Goal: Transaction & Acquisition: Purchase product/service

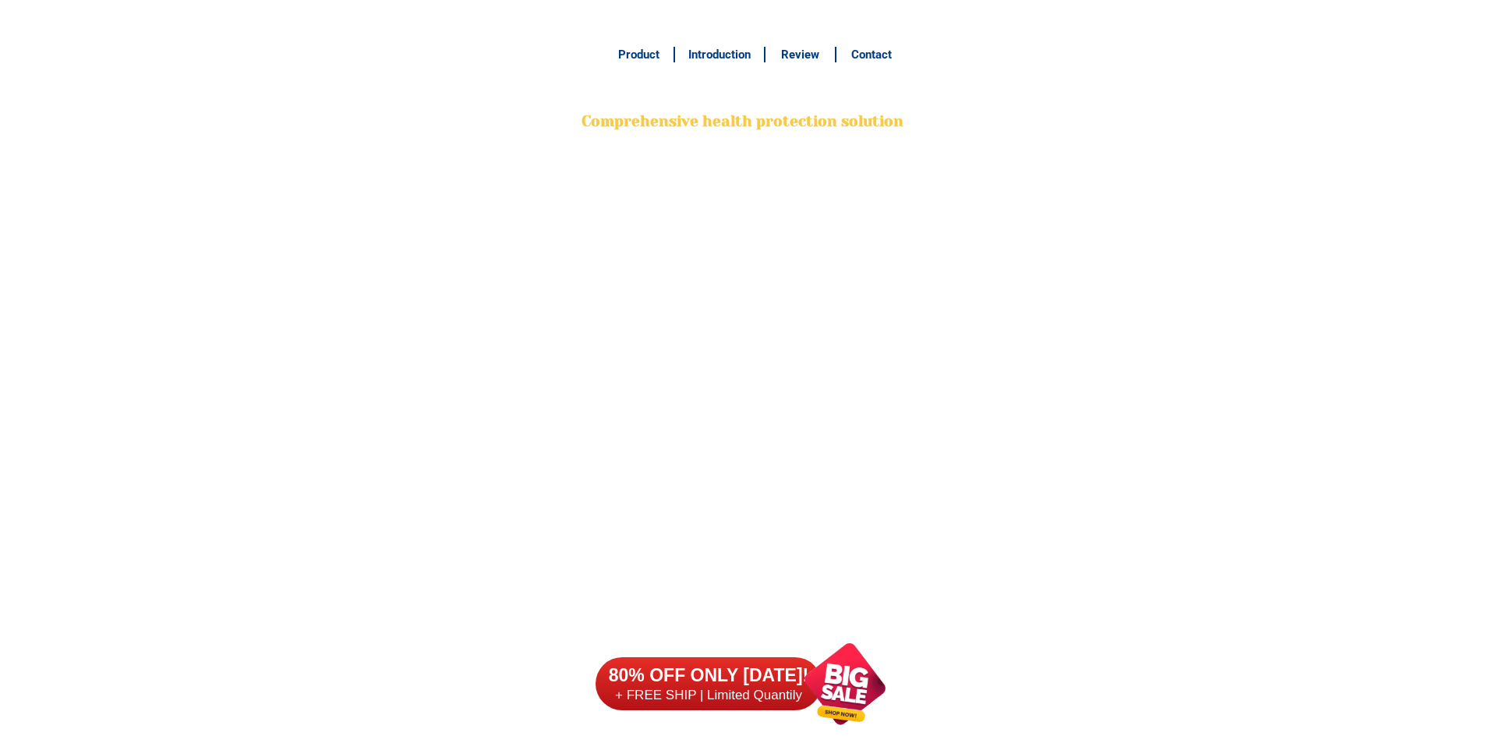
scroll to position [12291, 0]
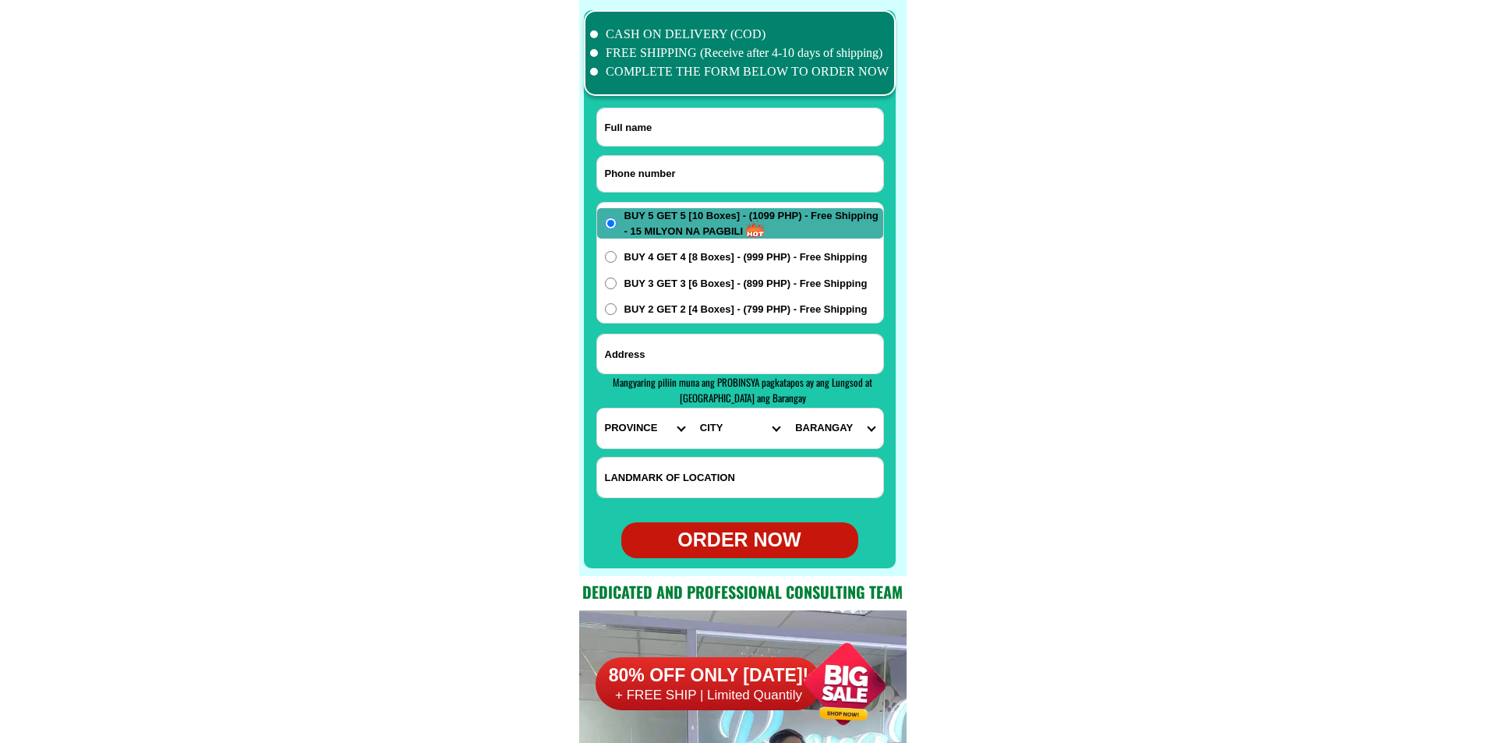
click at [671, 171] on input "Input phone_number" at bounding box center [740, 174] width 286 height 36
paste input "09460778123"
type input "09460778123"
click at [695, 149] on form "09460778123 ORDER NOW PROVINCE [GEOGRAPHIC_DATA] [GEOGRAPHIC_DATA][PERSON_NAME]…" at bounding box center [740, 333] width 288 height 451
click at [674, 121] on input "Input full_name" at bounding box center [740, 126] width 286 height 37
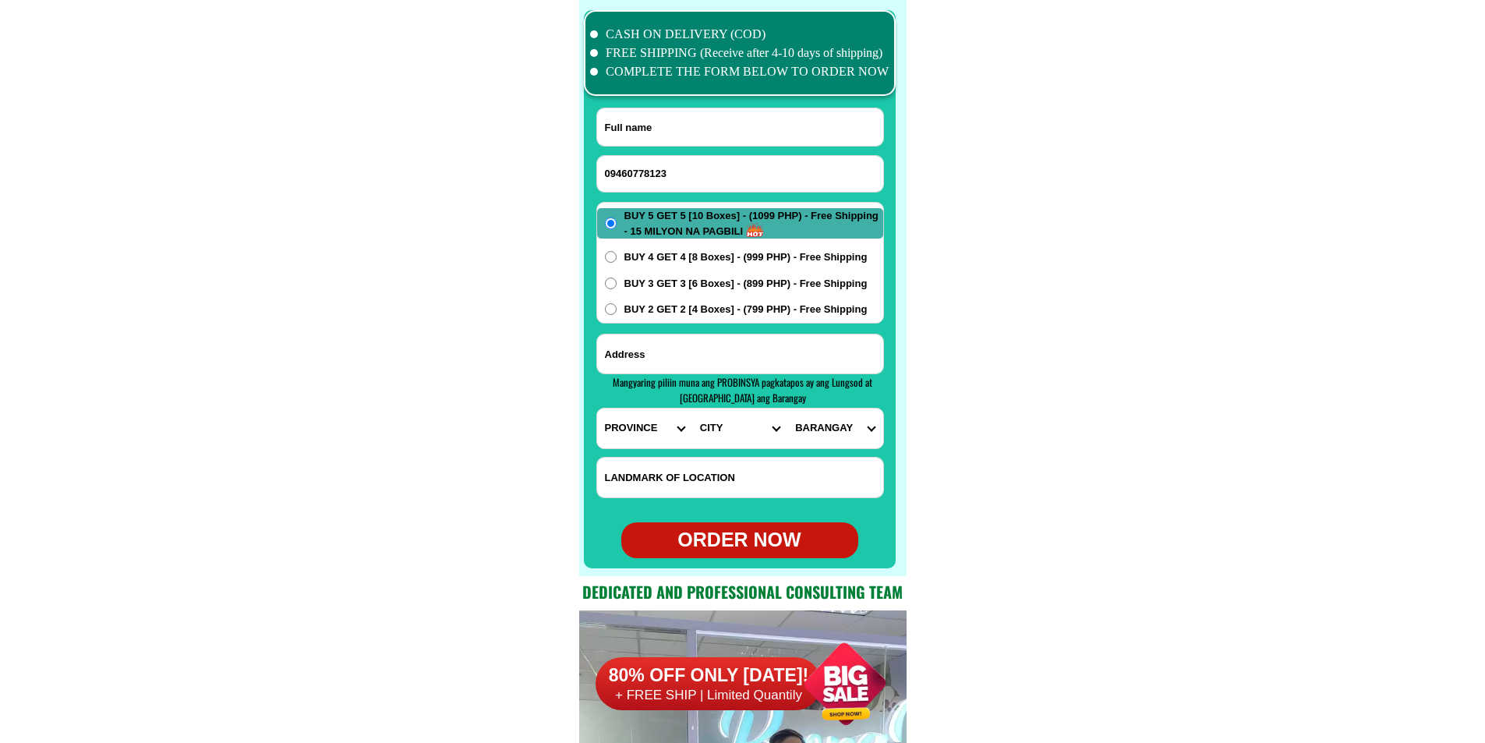
paste input "[PERSON_NAME]"
type input "[PERSON_NAME]"
drag, startPoint x: 688, startPoint y: 352, endPoint x: 414, endPoint y: 51, distance: 406.6
click at [689, 352] on input "Input address" at bounding box center [740, 353] width 286 height 39
paste input "purok manga3 3 cogon Poblacion Liloan Cebu code6002 Visayas jjb refilling water"
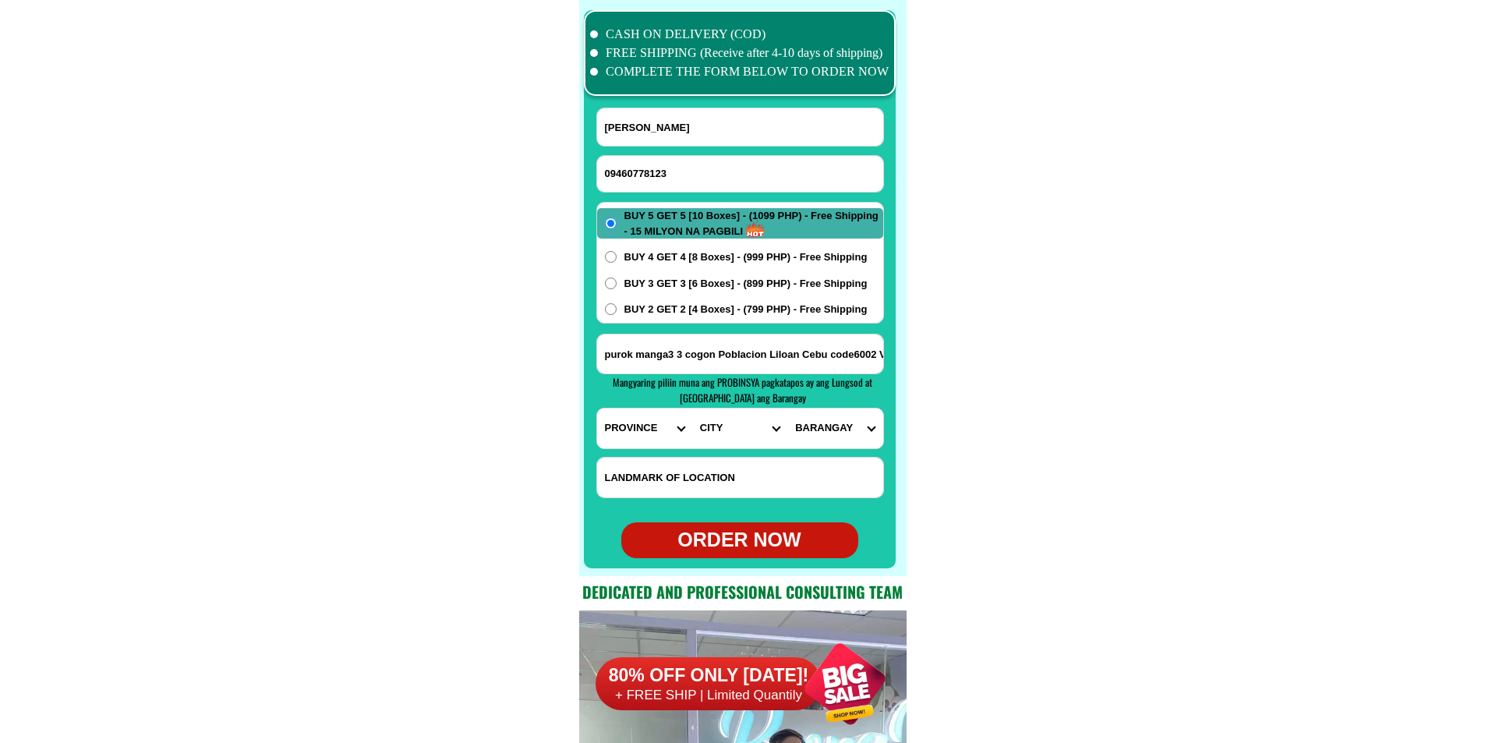
scroll to position [0, 118]
type input "purok manga3 3 cogon Poblacion Liloan Cebu code6002 Visayas jjb refilling water"
paste input "minsan walang cignal direct deliver refilling"
drag, startPoint x: 694, startPoint y: 473, endPoint x: 701, endPoint y: 437, distance: 37.3
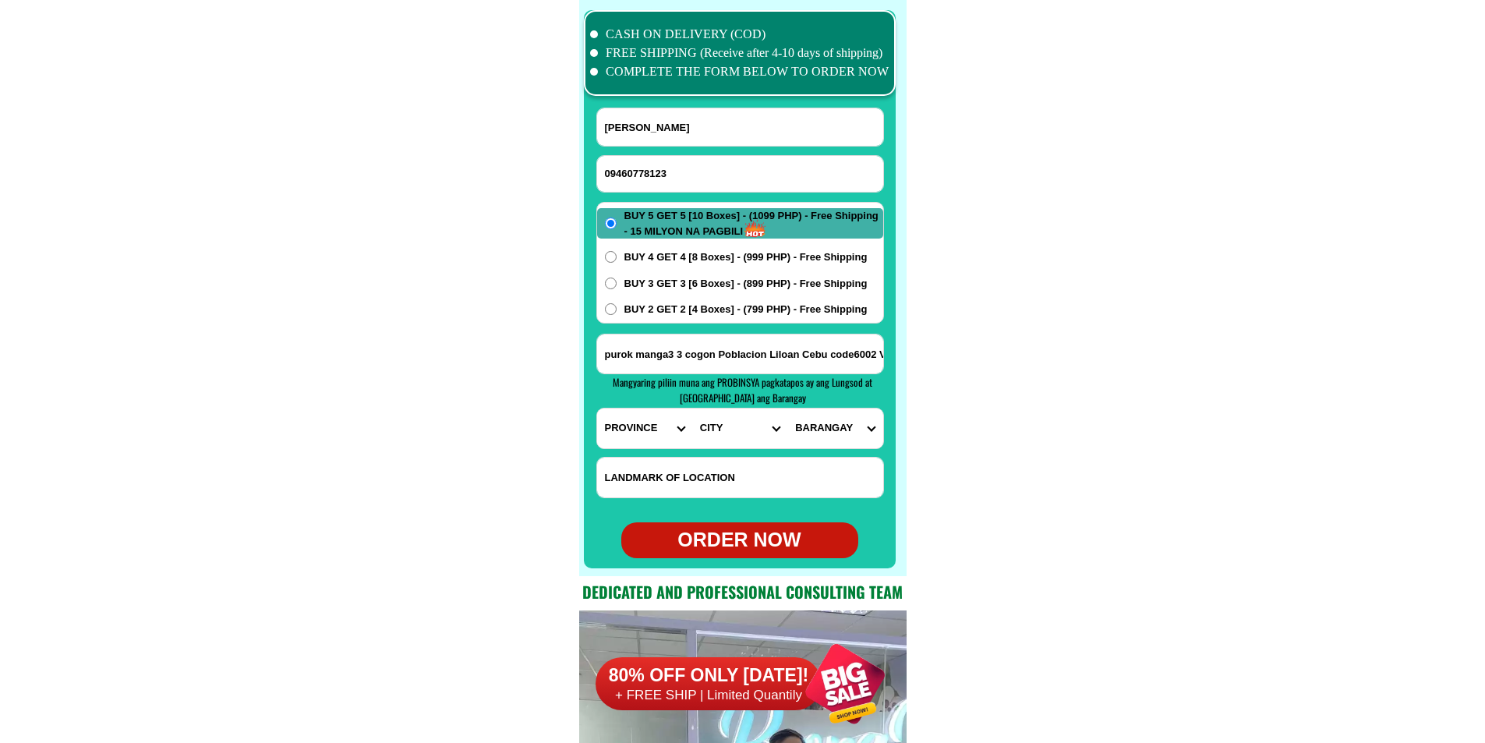
click at [694, 474] on input "Input LANDMARKOFLOCATION" at bounding box center [740, 478] width 286 height 40
type input "minsan walang cignal direct deliver refilling"
click at [717, 357] on input "purok manga3 3 cogon Poblacion Liloan Cebu code6002 Visayas jjb refilling water" at bounding box center [740, 353] width 286 height 39
click at [637, 420] on select "PROVINCE [GEOGRAPHIC_DATA] [GEOGRAPHIC_DATA][PERSON_NAME][GEOGRAPHIC_DATA][GEOG…" at bounding box center [644, 428] width 95 height 40
select select "63_8"
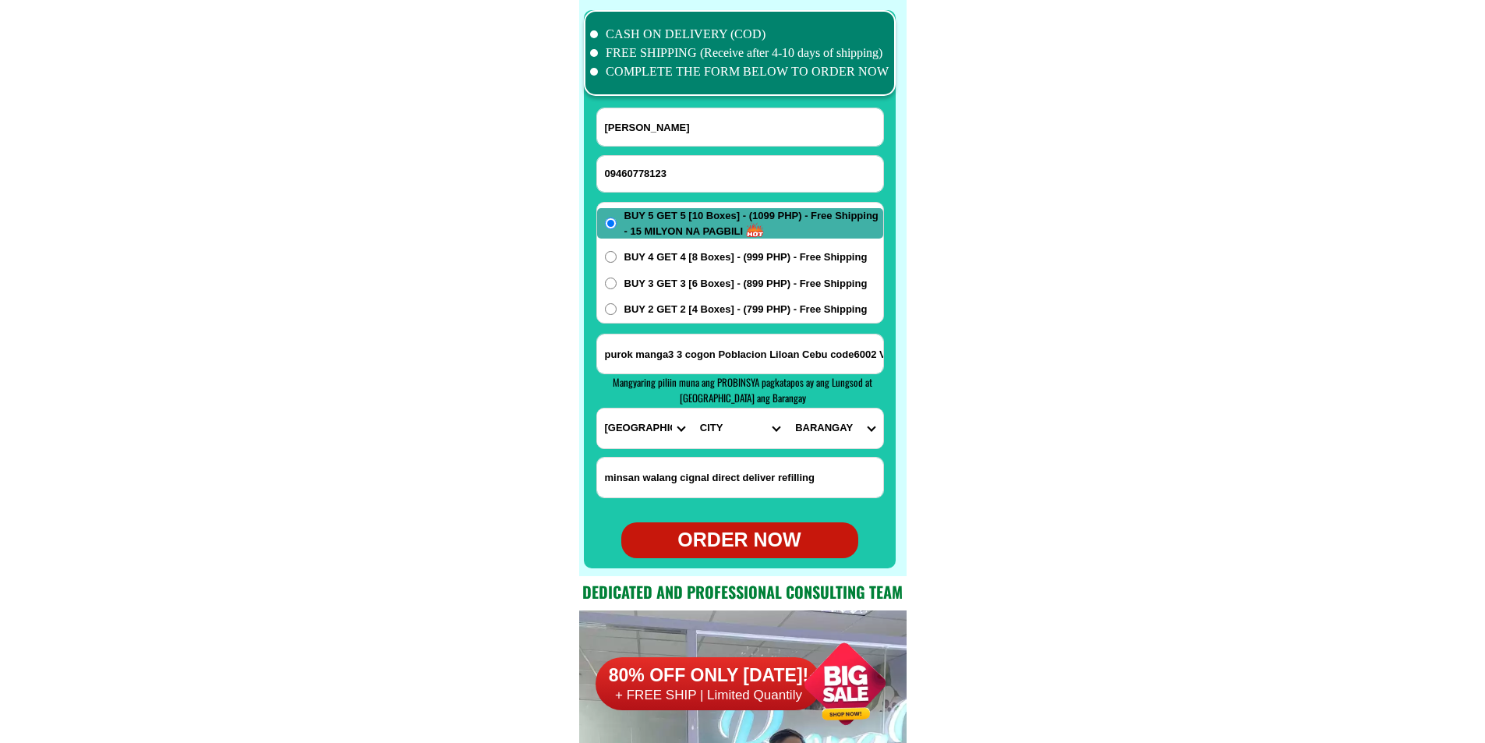
click at [597, 408] on select "PROVINCE [GEOGRAPHIC_DATA] [GEOGRAPHIC_DATA][PERSON_NAME][GEOGRAPHIC_DATA][GEOG…" at bounding box center [644, 428] width 95 height 40
click at [722, 434] on select "CITY Alcoy [GEOGRAPHIC_DATA][PERSON_NAME][GEOGRAPHIC_DATA][GEOGRAPHIC_DATA] [GE…" at bounding box center [739, 428] width 95 height 40
select select "63_86141"
click at [692, 408] on select "CITY Alcoy [GEOGRAPHIC_DATA][PERSON_NAME][GEOGRAPHIC_DATA][GEOGRAPHIC_DATA] [GE…" at bounding box center [739, 428] width 95 height 40
click at [842, 426] on select "BARANGAY Cabadiangan [PERSON_NAME] [PERSON_NAME][GEOGRAPHIC_DATA] [GEOGRAPHIC_D…" at bounding box center [834, 428] width 95 height 40
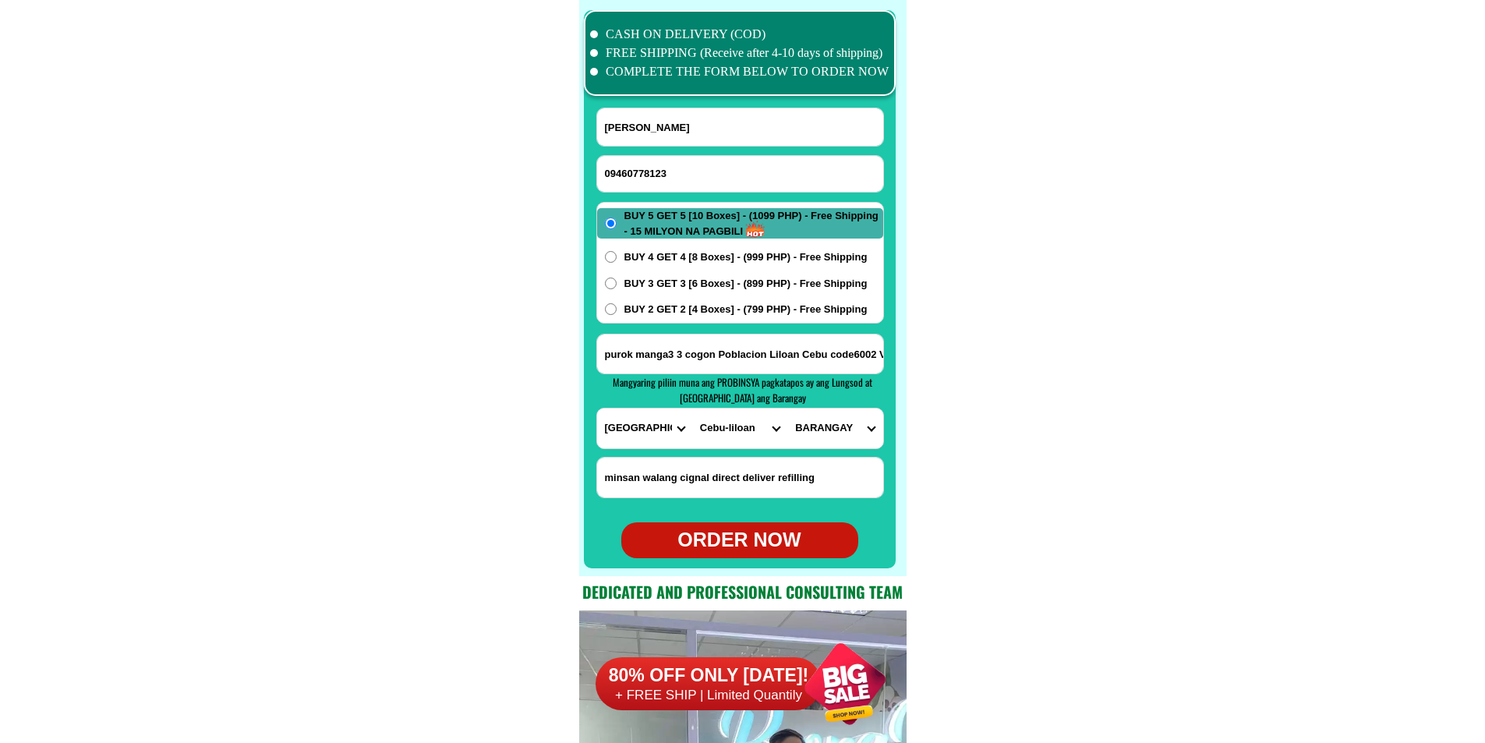
select select "63_861413356"
click at [787, 408] on select "BARANGAY Cabadiangan [PERSON_NAME] [PERSON_NAME][GEOGRAPHIC_DATA] [GEOGRAPHIC_D…" at bounding box center [834, 428] width 95 height 40
click at [689, 312] on span "BUY 2 GET 2 [4 Boxes] - (799 PHP) - Free Shipping" at bounding box center [745, 310] width 243 height 16
click at [617, 312] on input "BUY 2 GET 2 [4 Boxes] - (799 PHP) - Free Shipping" at bounding box center [611, 309] width 12 height 12
radio input "true"
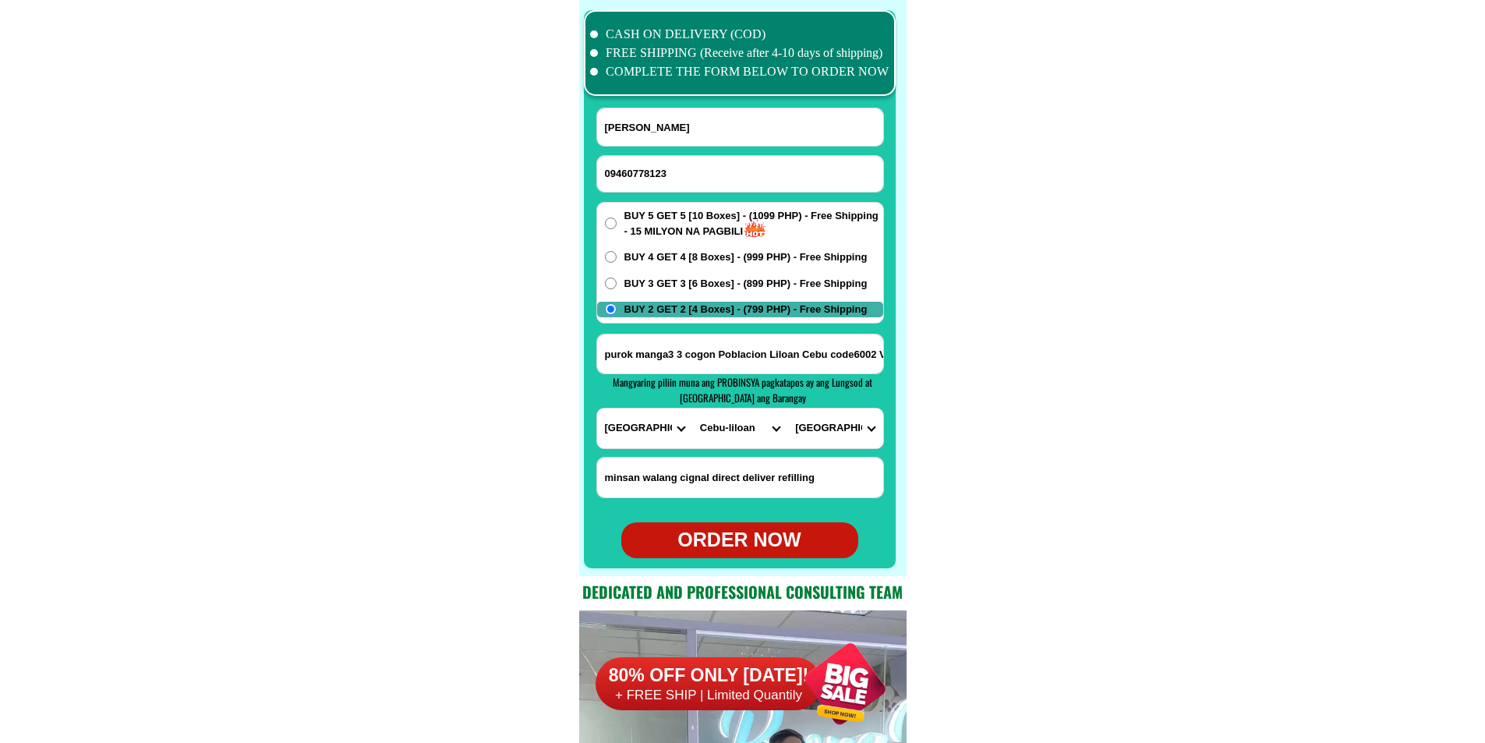
click at [750, 536] on div "ORDER NOW" at bounding box center [739, 540] width 237 height 30
type input "minsan walang cignal direct deliver refilling"
radio input "true"
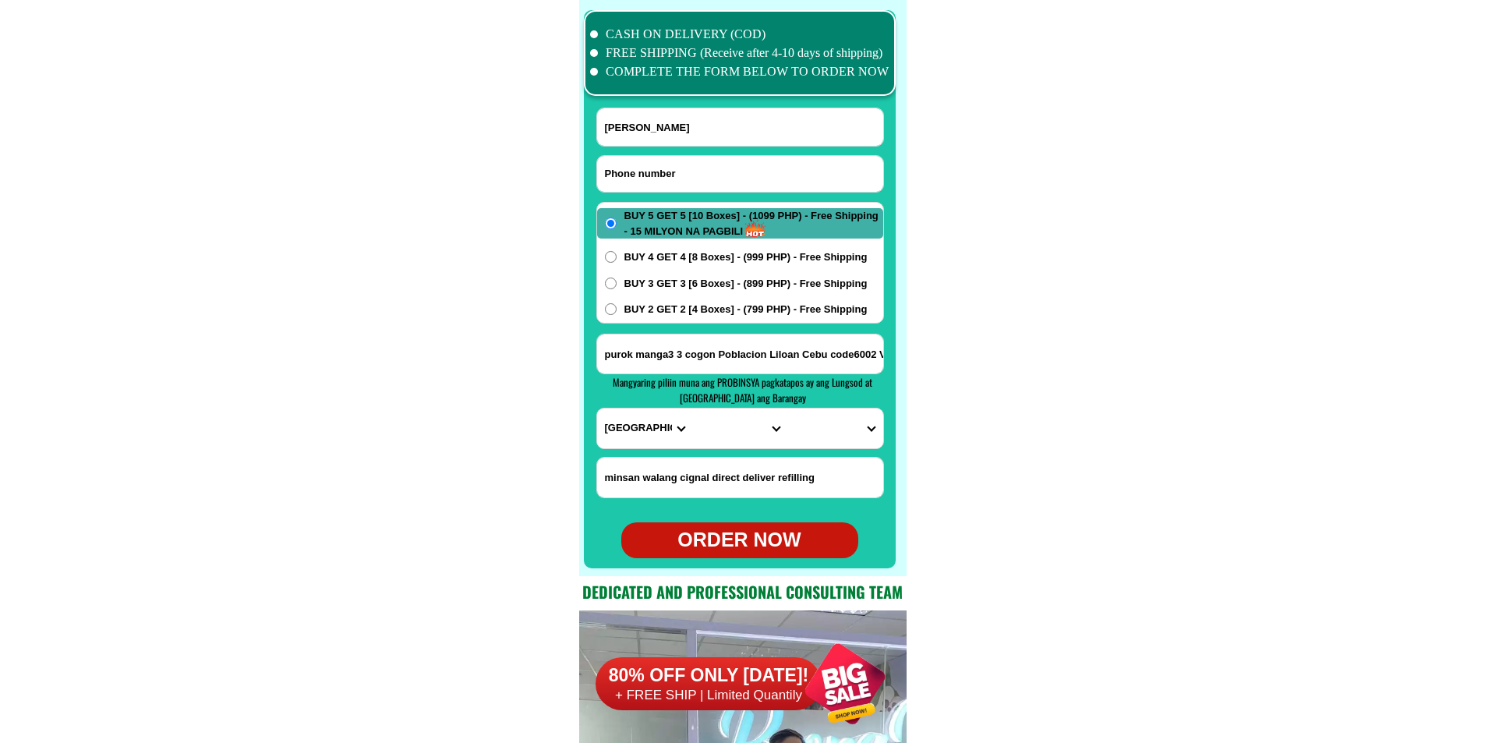
paste input "o9985716980"
click at [651, 168] on input "Input phone_number" at bounding box center [740, 174] width 286 height 36
click at [609, 173] on input "o9985716980" at bounding box center [740, 174] width 286 height 36
type input "09985716980"
drag, startPoint x: 288, startPoint y: 229, endPoint x: 289, endPoint y: 132, distance: 97.4
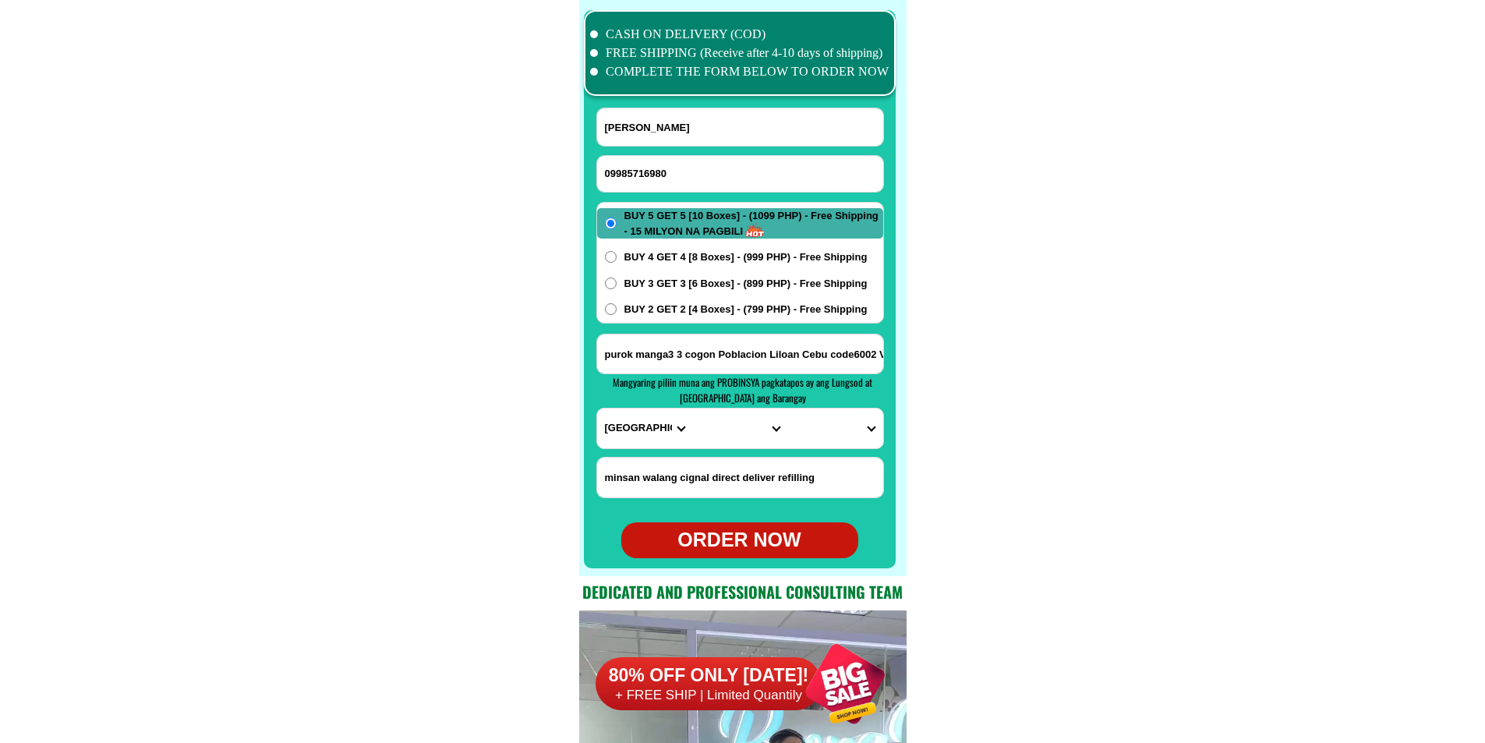
click at [692, 127] on input "[PERSON_NAME]" at bounding box center [740, 126] width 286 height 37
paste input "[PERSON_NAME] Alnors Tailoring"
paste input "[PERSON_NAME]"
type input "[PERSON_NAME]"
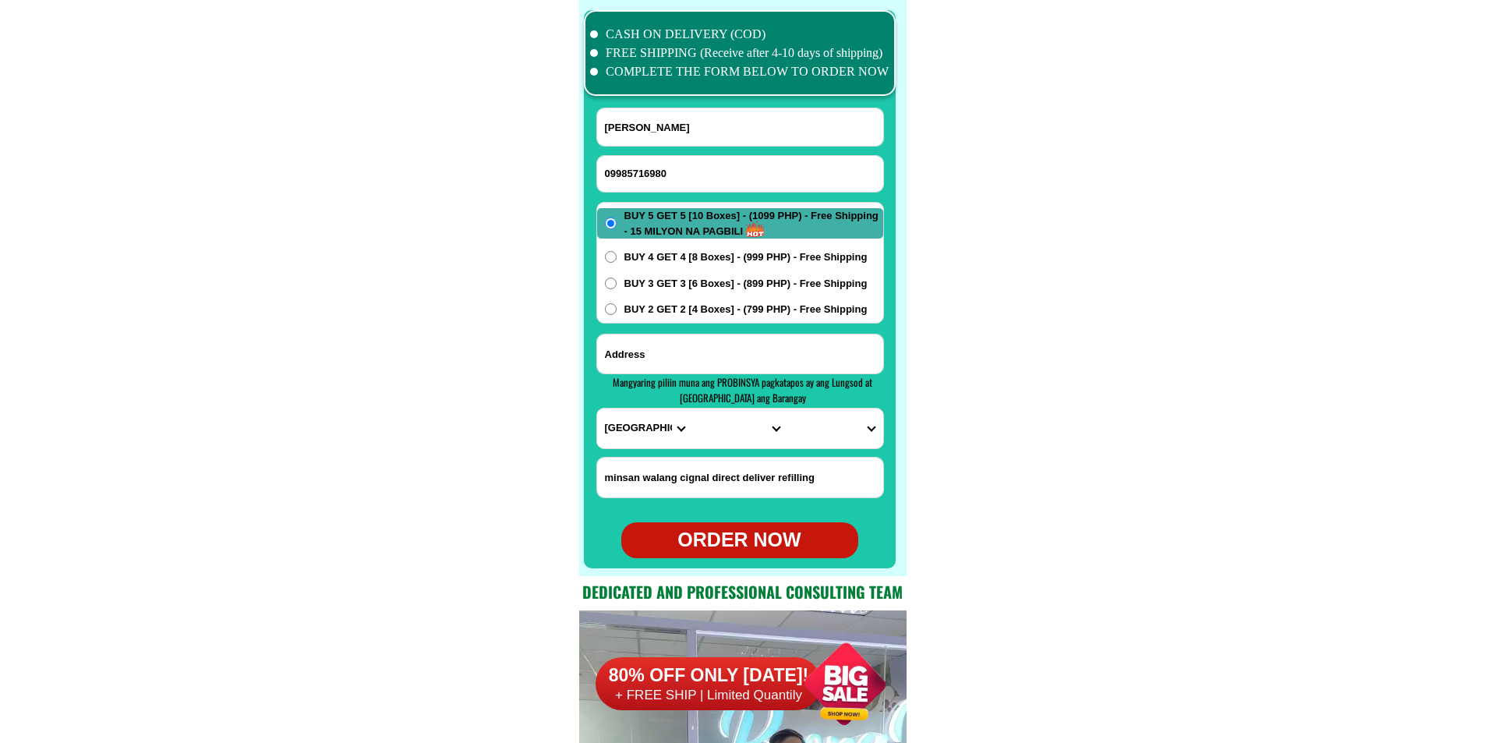
click at [652, 345] on input "Input address" at bounding box center [740, 353] width 286 height 39
paste input "brgy sto nino sur arevalo [GEOGRAPHIC_DATA] front entrance of [GEOGRAPHIC_DATA]…"
type input "brgy sto nino sur arevalo [GEOGRAPHIC_DATA] front entrance of [GEOGRAPHIC_DATA]…"
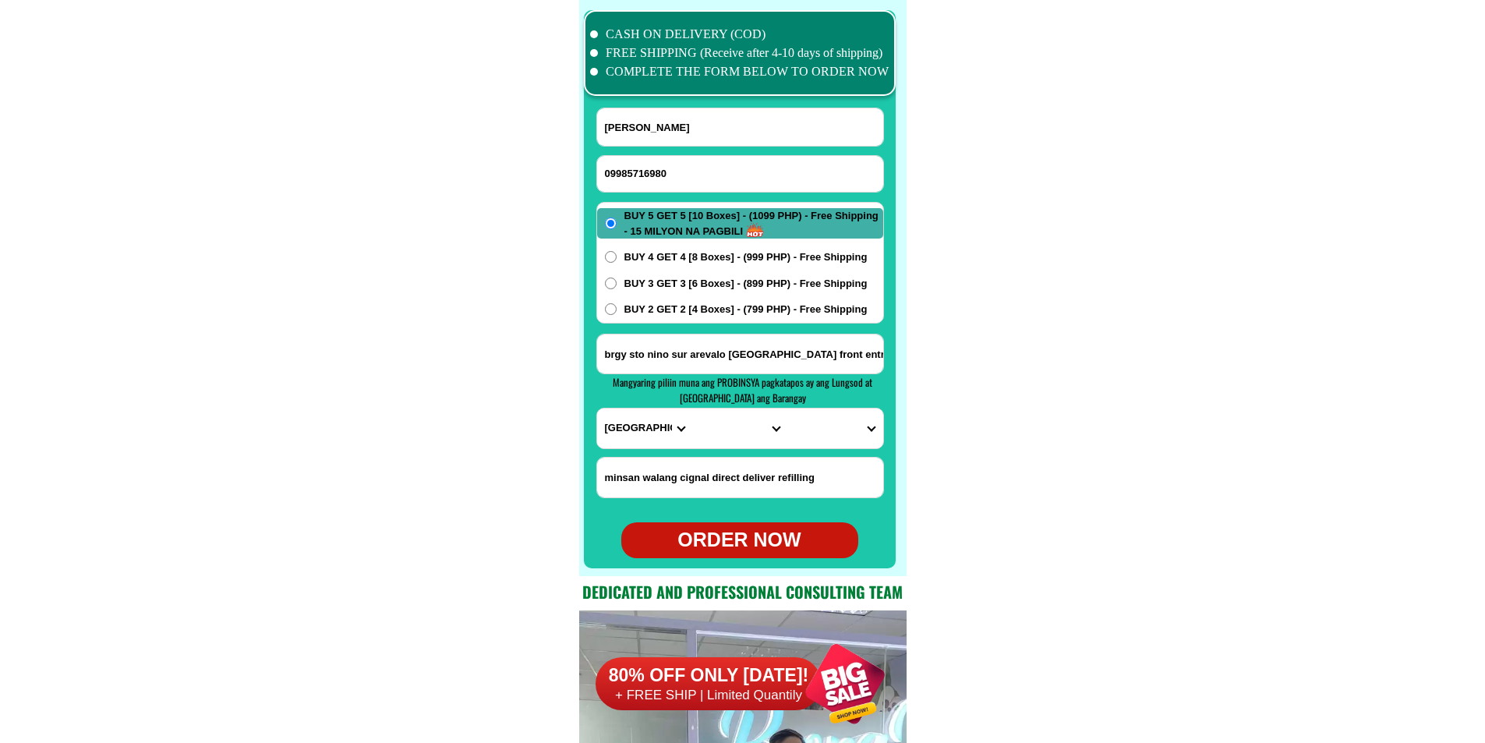
click at [649, 446] on select "PROVINCE [GEOGRAPHIC_DATA] [GEOGRAPHIC_DATA][PERSON_NAME][GEOGRAPHIC_DATA][GEOG…" at bounding box center [644, 428] width 95 height 40
select select "63_151"
click at [597, 408] on select "PROVINCE [GEOGRAPHIC_DATA] [GEOGRAPHIC_DATA][PERSON_NAME][GEOGRAPHIC_DATA][GEOG…" at bounding box center [644, 428] width 95 height 40
click at [731, 433] on select "CITY [PERSON_NAME] [PERSON_NAME][GEOGRAPHIC_DATA][GEOGRAPHIC_DATA]-[GEOGRAPHIC_…" at bounding box center [739, 428] width 95 height 40
select select "63_1519432"
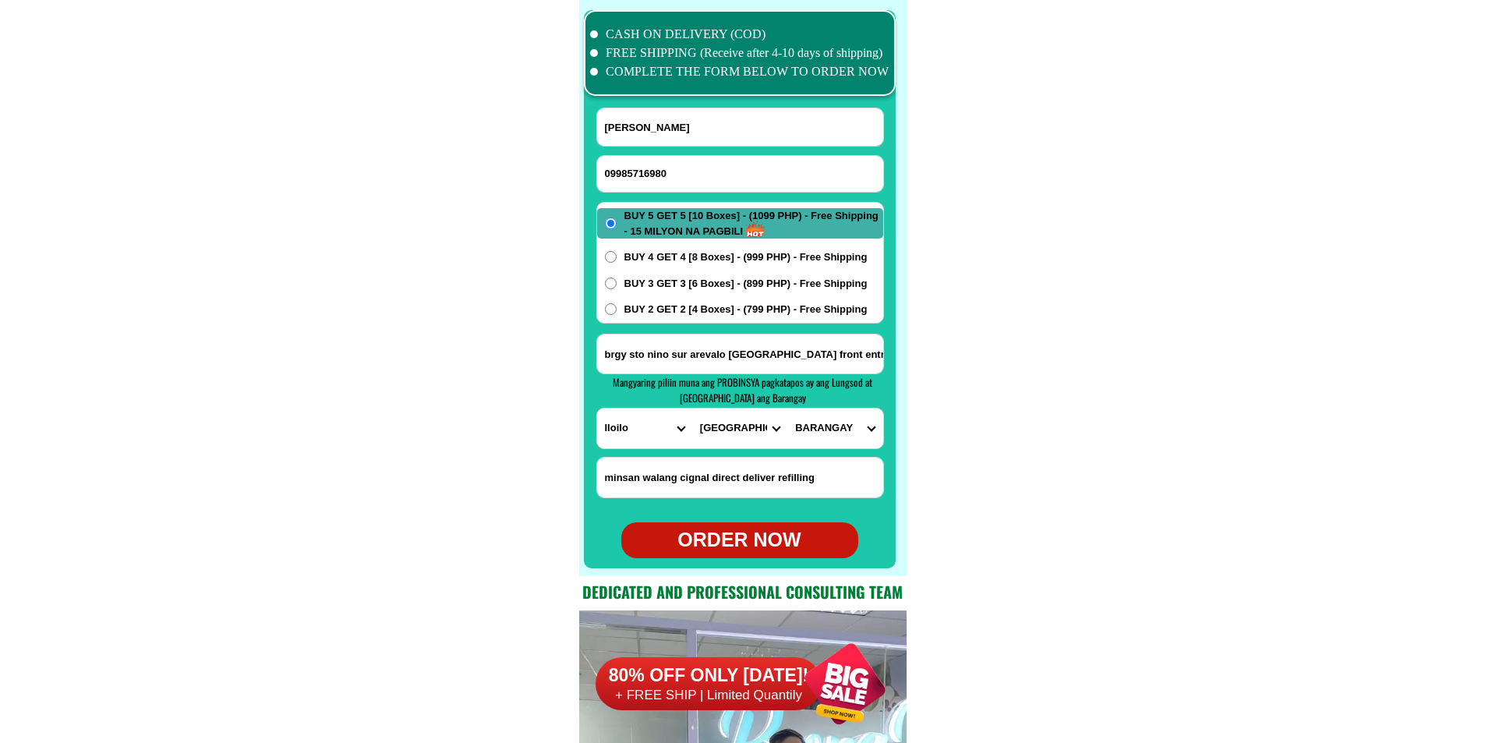
click at [692, 408] on select "CITY [PERSON_NAME] [PERSON_NAME][GEOGRAPHIC_DATA][GEOGRAPHIC_DATA]-[GEOGRAPHIC_…" at bounding box center [739, 428] width 95 height 40
click at [853, 419] on select "BARANGAY [PERSON_NAME] south ([PERSON_NAME]) [GEOGRAPHIC_DATA] ([GEOGRAPHIC_DAT…" at bounding box center [834, 428] width 95 height 40
select select "63_151943229124"
click at [787, 408] on select "BARANGAY [PERSON_NAME] south ([PERSON_NAME]) [GEOGRAPHIC_DATA] ([GEOGRAPHIC_DAT…" at bounding box center [834, 428] width 95 height 40
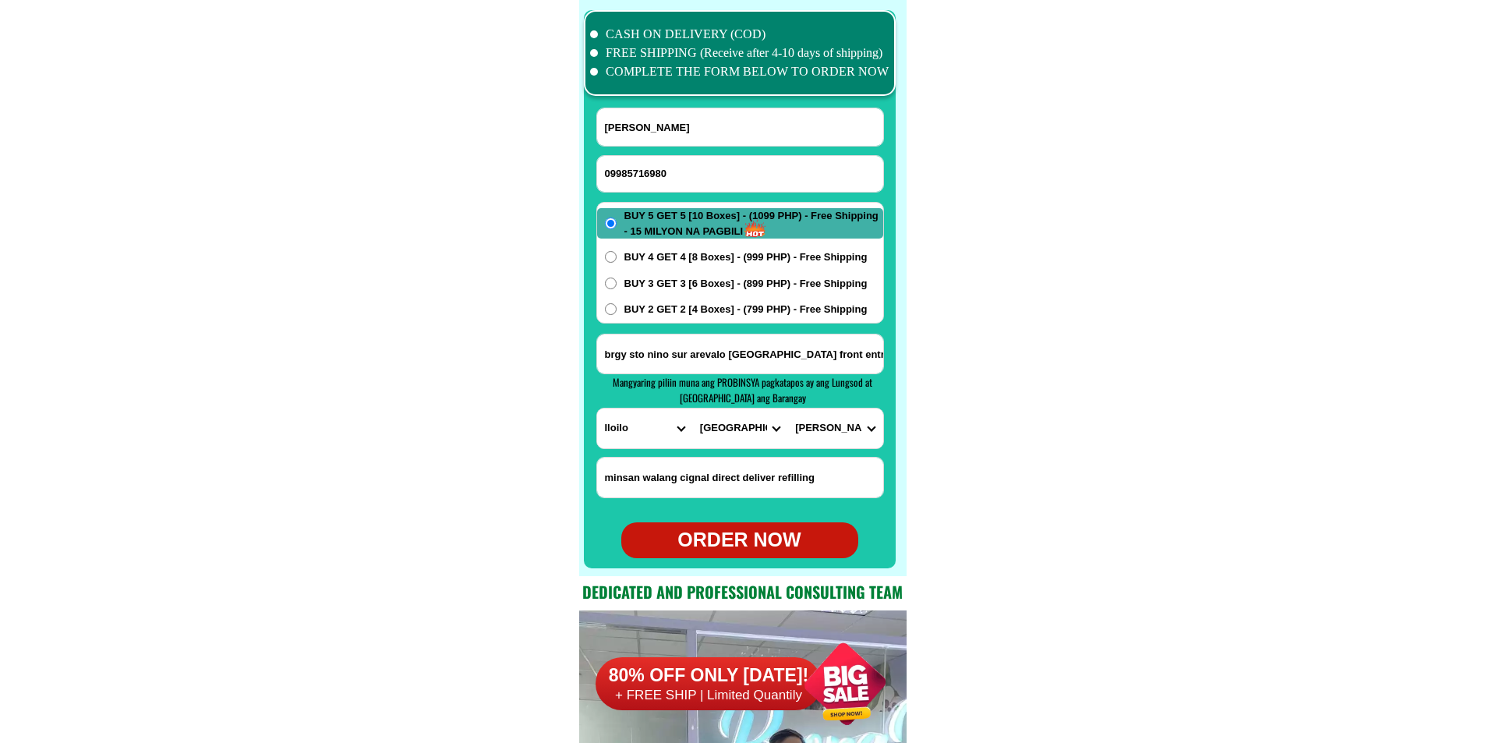
click at [747, 257] on span "BUY 4 GET 4 [8 Boxes] - (999 PHP) - Free Shipping" at bounding box center [745, 257] width 243 height 16
click at [617, 257] on input "BUY 4 GET 4 [8 Boxes] - (999 PHP) - Free Shipping" at bounding box center [611, 257] width 12 height 12
radio input "true"
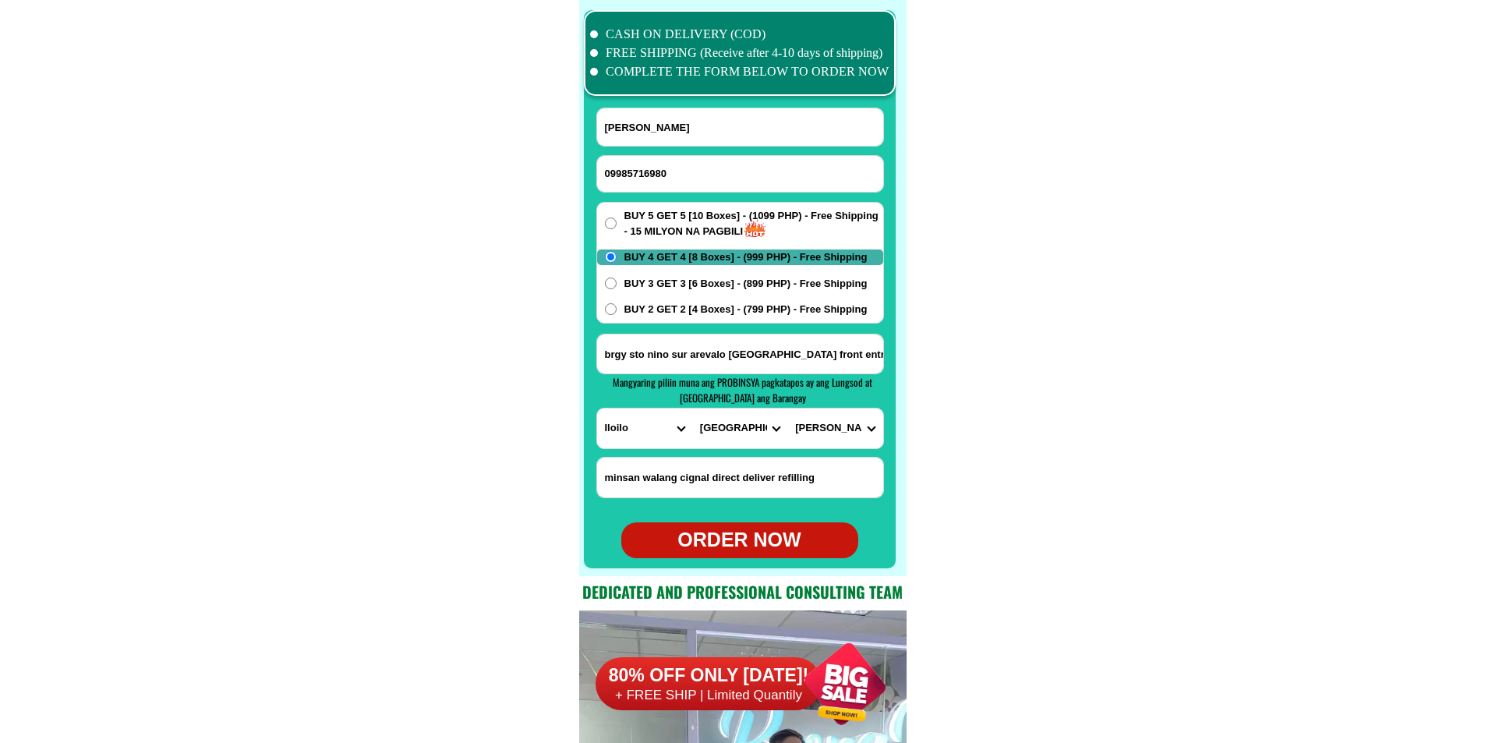
click at [755, 533] on div "ORDER NOW" at bounding box center [739, 540] width 237 height 30
type input "[PERSON_NAME]"
type input "09985716980"
radio input "true"
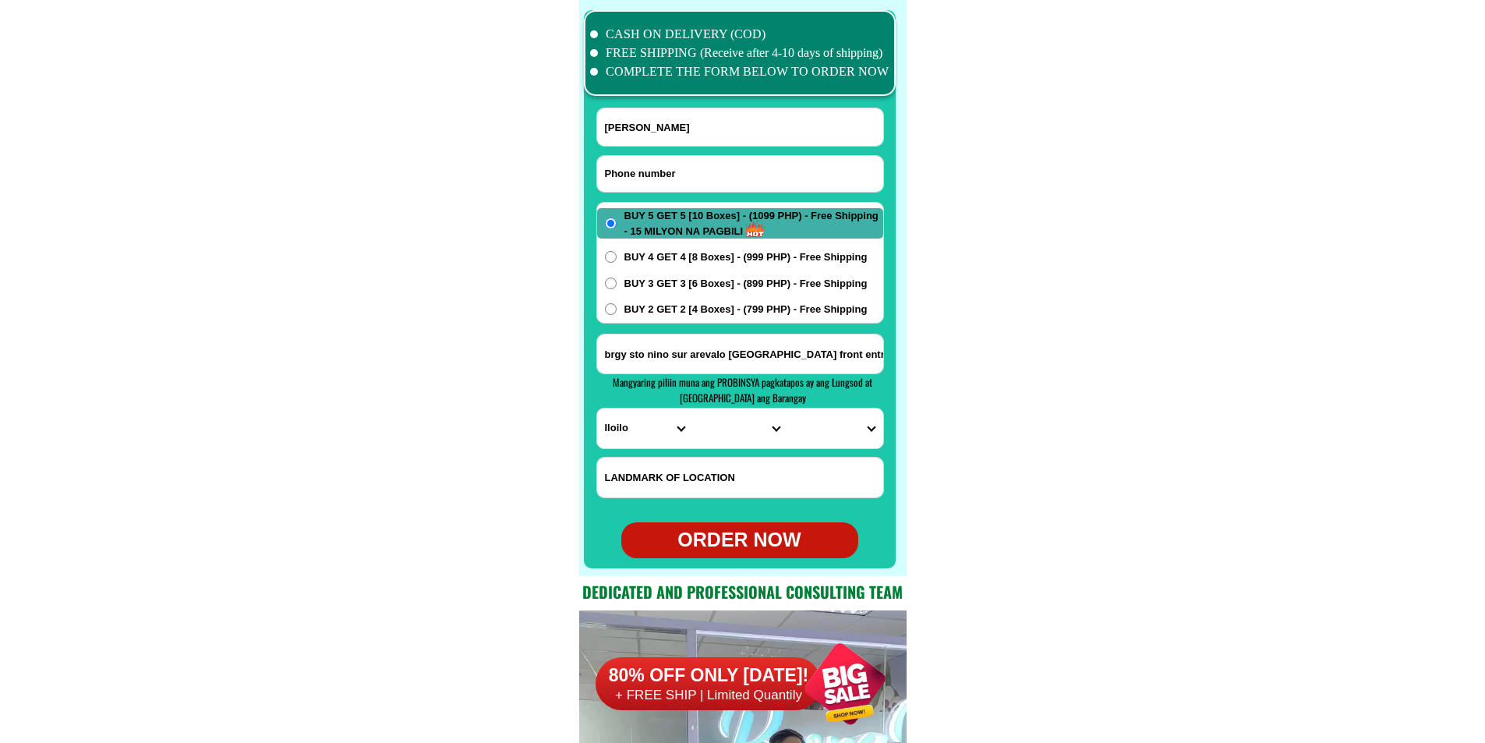
paste input "09913608298"
click at [744, 184] on input "Input phone_number" at bounding box center [740, 174] width 286 height 36
type input "09913608298"
click at [704, 118] on input "Input full_name" at bounding box center [740, 126] width 286 height 37
paste input "[PERSON_NAME]"
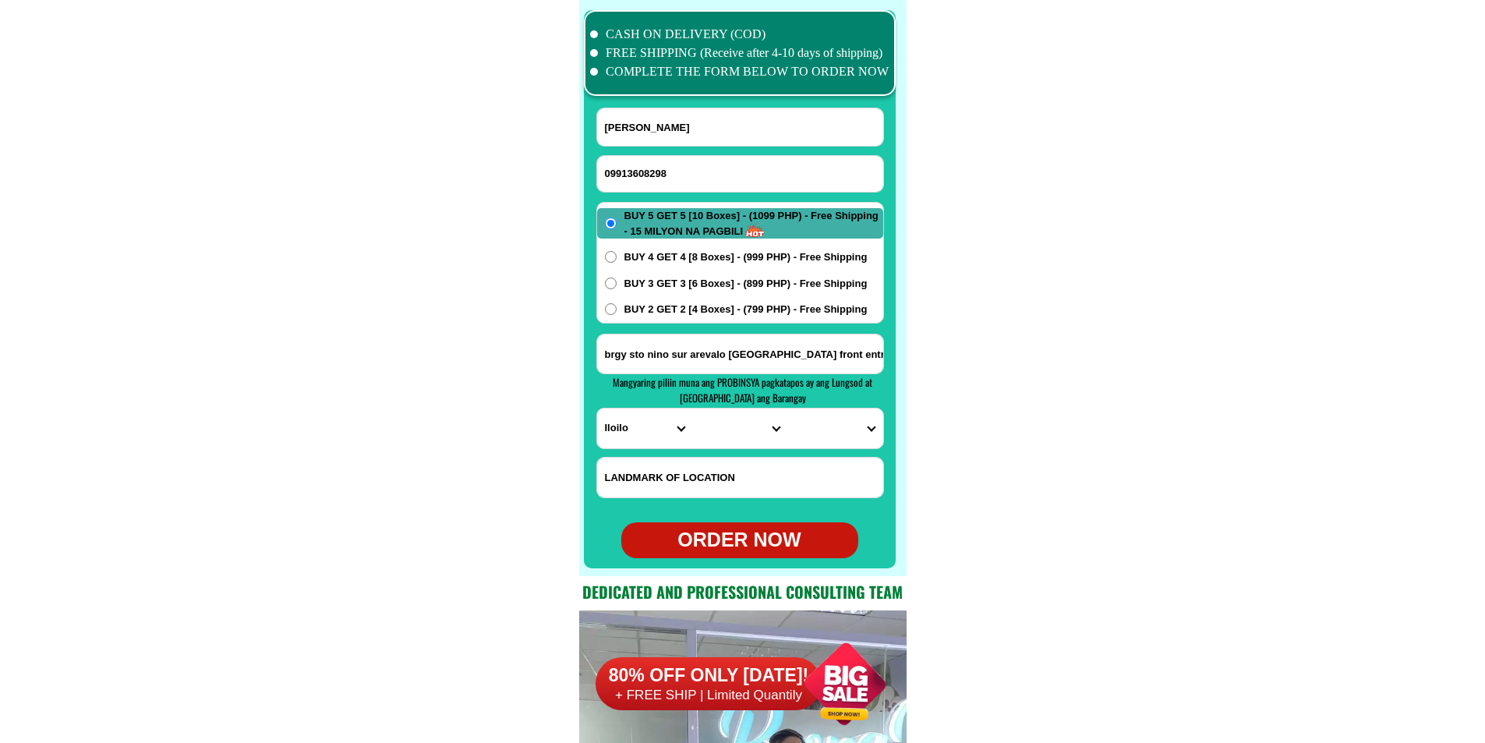
type input "[PERSON_NAME]"
click at [681, 373] on div "CASH ON DELIVERY (COD) FREE SHIPPING (Receive after 4-10 days of shipping) COMP…" at bounding box center [742, 288] width 327 height 576
click at [684, 362] on input "brgy sto nino sur arevalo [GEOGRAPHIC_DATA] front entrance of [GEOGRAPHIC_DATA]…" at bounding box center [740, 353] width 286 height 39
paste input "olango aloguinsan crbu porok 6 setyo"
type input "olango aloguinsan crbu porok 6 setyo"
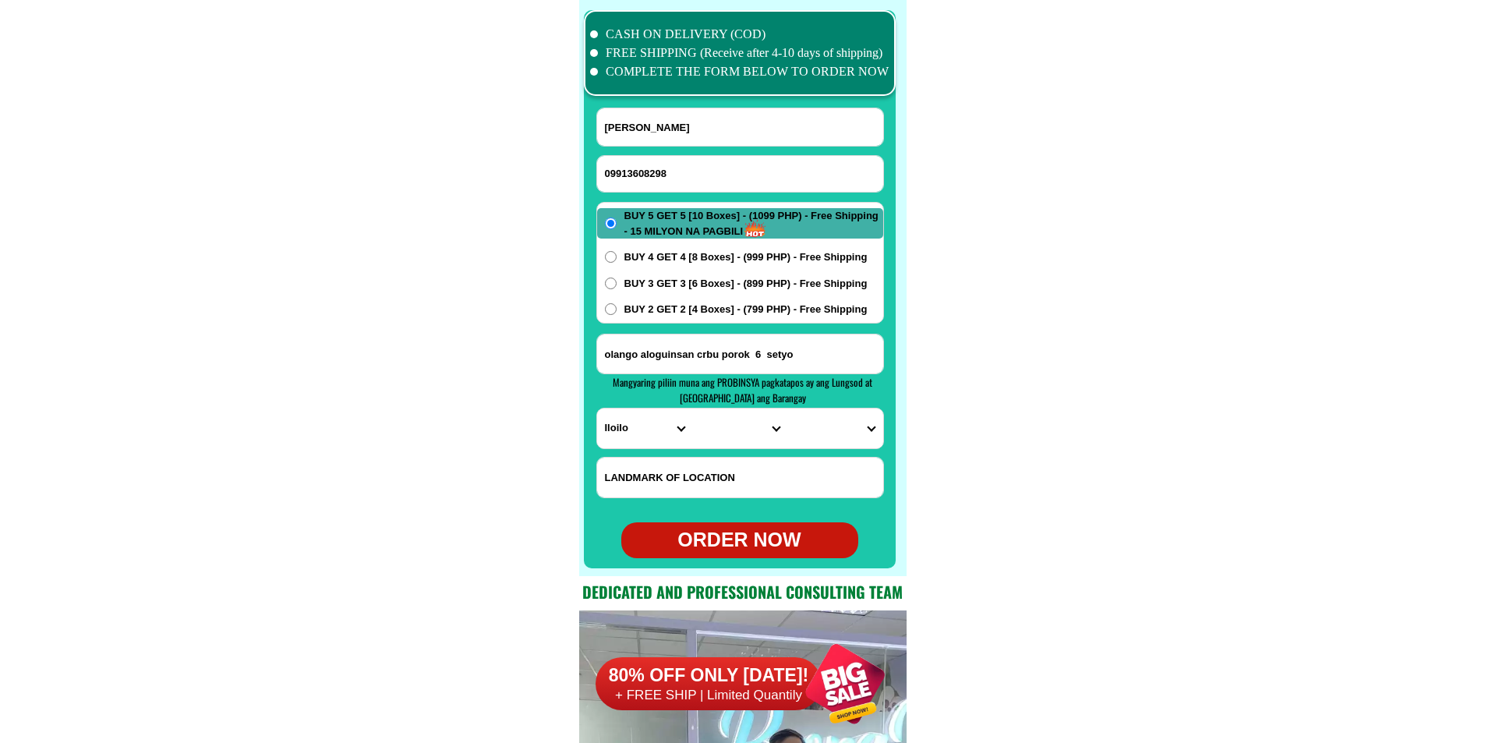
click at [673, 304] on span "BUY 2 GET 2 [4 Boxes] - (799 PHP) - Free Shipping" at bounding box center [745, 310] width 243 height 16
click at [617, 304] on input "BUY 2 GET 2 [4 Boxes] - (799 PHP) - Free Shipping" at bounding box center [611, 309] width 12 height 12
radio input "true"
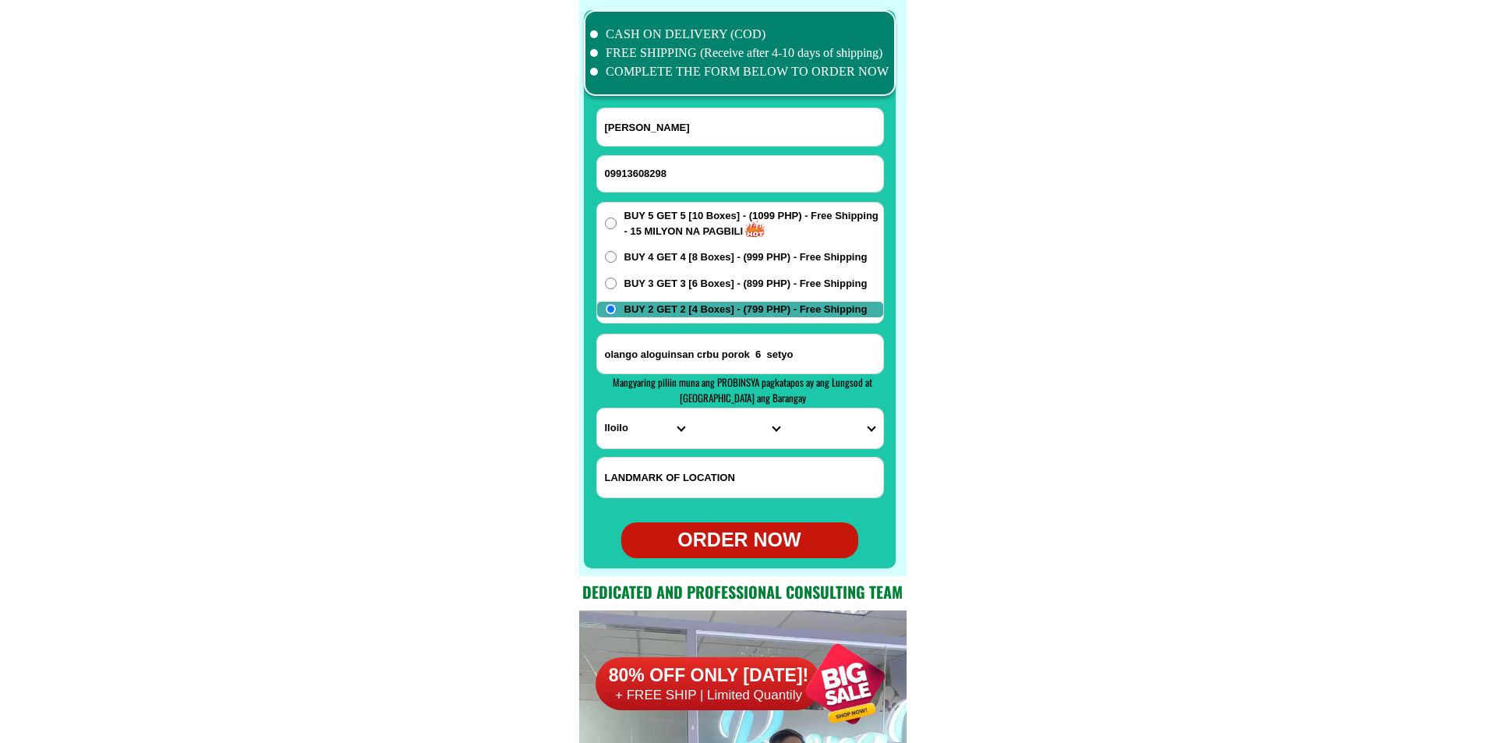
click at [649, 423] on select "PROVINCE [GEOGRAPHIC_DATA] [GEOGRAPHIC_DATA][PERSON_NAME][GEOGRAPHIC_DATA][GEOG…" at bounding box center [644, 428] width 95 height 40
select select "63_8"
click at [597, 408] on select "PROVINCE [GEOGRAPHIC_DATA] [GEOGRAPHIC_DATA][PERSON_NAME][GEOGRAPHIC_DATA][GEOG…" at bounding box center [644, 428] width 95 height 40
click at [718, 428] on select "CITY Alcoy [GEOGRAPHIC_DATA][PERSON_NAME][GEOGRAPHIC_DATA][GEOGRAPHIC_DATA] [GE…" at bounding box center [739, 428] width 95 height 40
select select "63_87975"
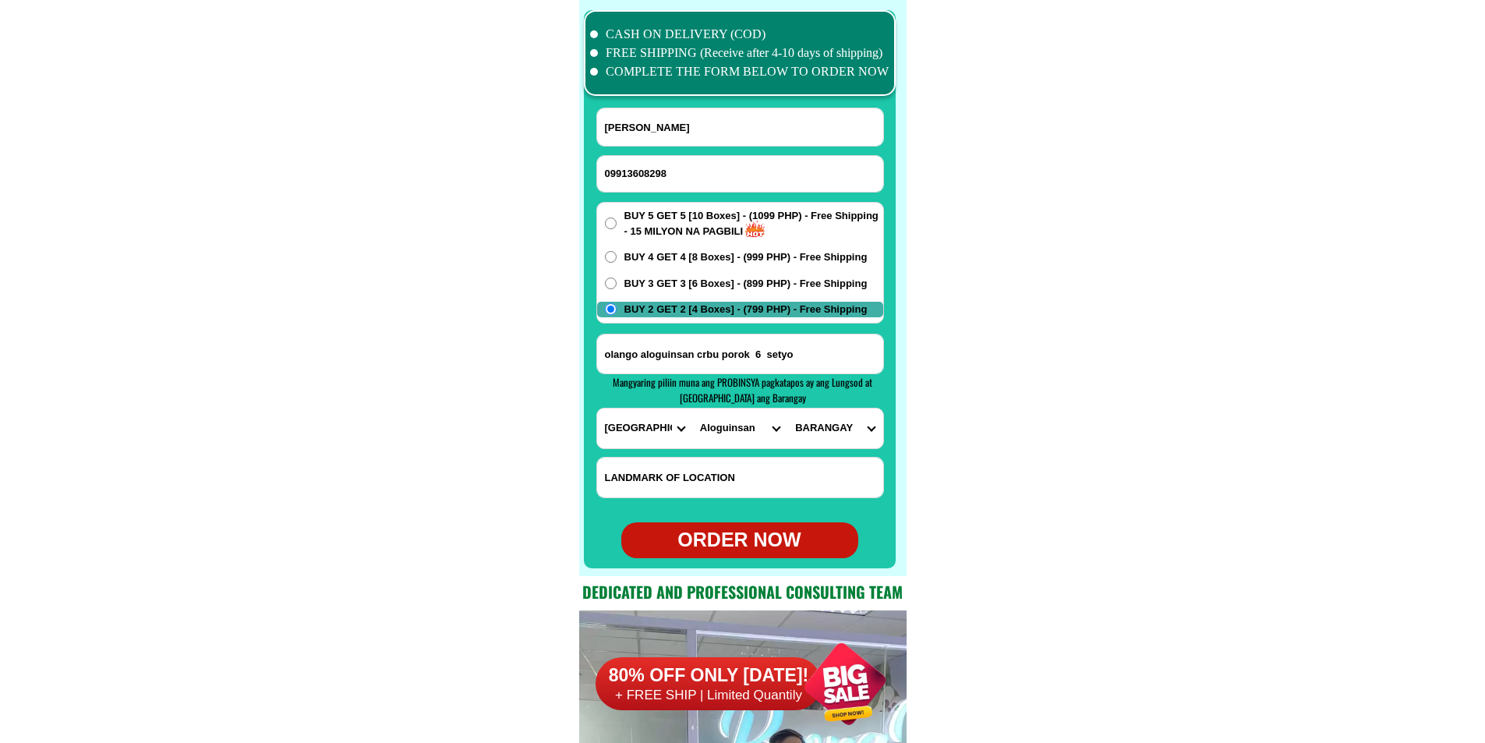
click at [692, 408] on select "CITY Alcoy [GEOGRAPHIC_DATA][PERSON_NAME][GEOGRAPHIC_DATA][GEOGRAPHIC_DATA] [GE…" at bounding box center [739, 428] width 95 height 40
click at [804, 423] on select "BARANGAY Angilan [PERSON_NAME] [GEOGRAPHIC_DATA] Kantabogon Kawasan [GEOGRAPHIC…" at bounding box center [834, 428] width 95 height 40
select select "63_879753564"
click at [787, 408] on select "BARANGAY Angilan [PERSON_NAME] [GEOGRAPHIC_DATA] Kantabogon Kawasan [GEOGRAPHIC…" at bounding box center [834, 428] width 95 height 40
click at [775, 532] on div "ORDER NOW" at bounding box center [739, 540] width 237 height 30
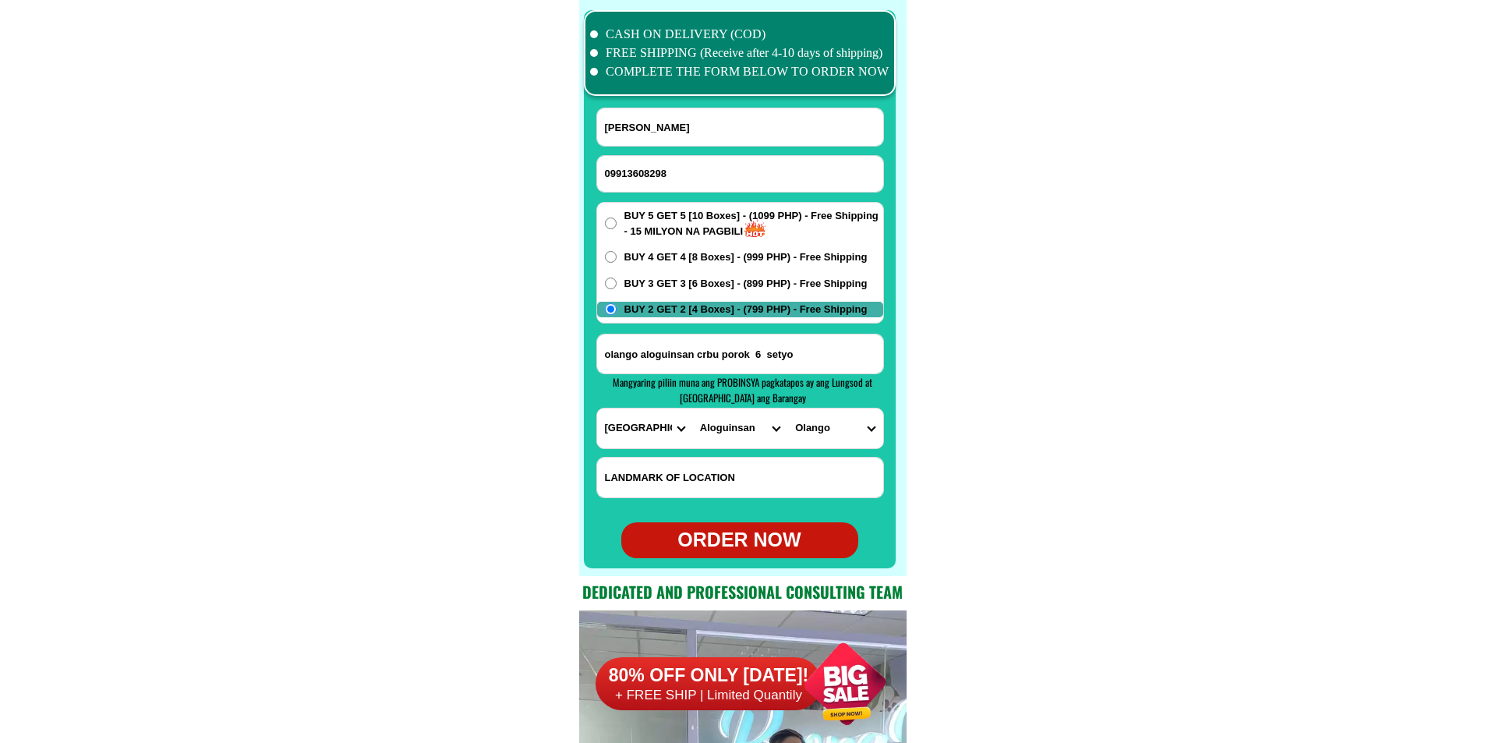
type input "olango aloguinsan crbu porok 6 setyo"
radio input "true"
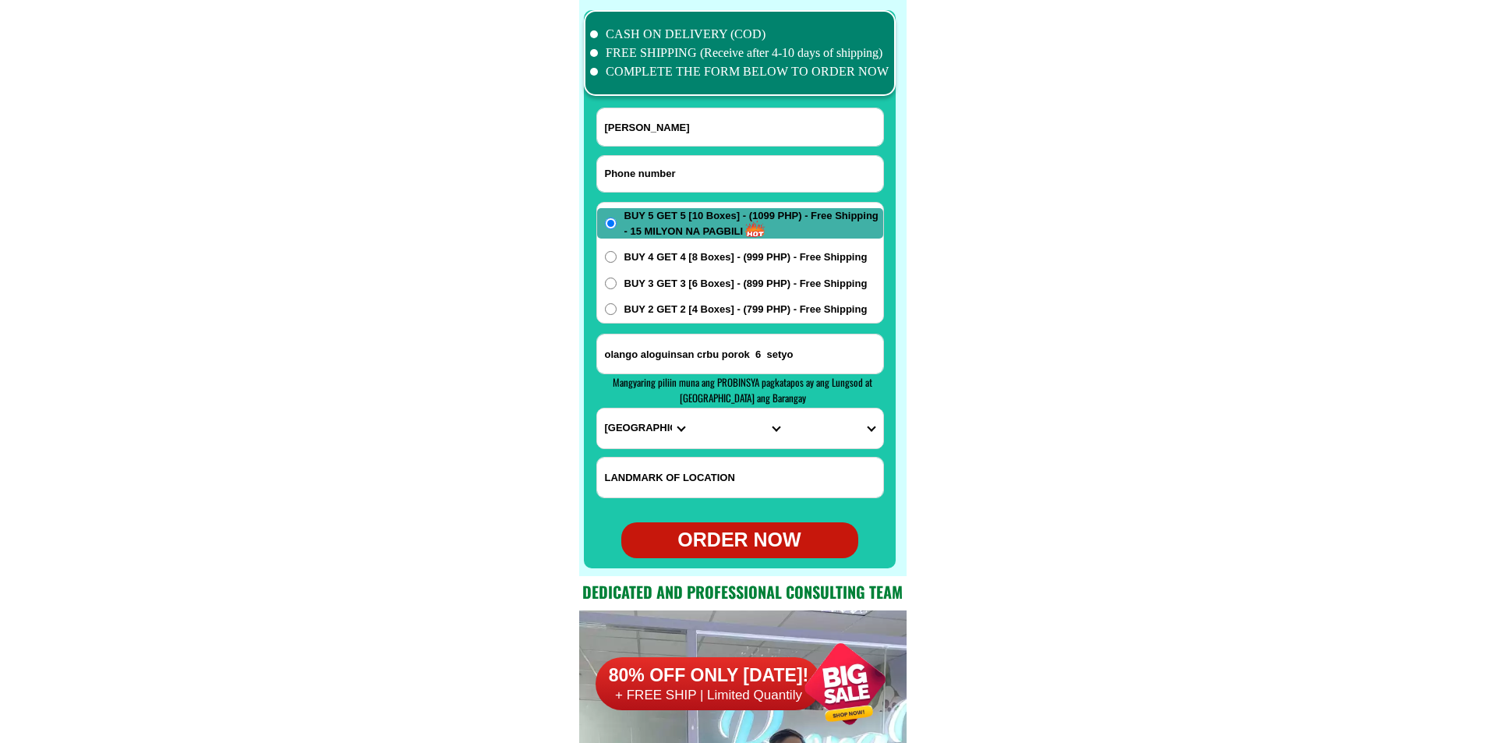
click at [718, 179] on input "Input phone_number" at bounding box center [740, 174] width 286 height 36
paste input "09657497060"
type input "09657497060"
click at [741, 122] on input "[PERSON_NAME]" at bounding box center [740, 126] width 286 height 37
paste input "[PERSON_NAME]"
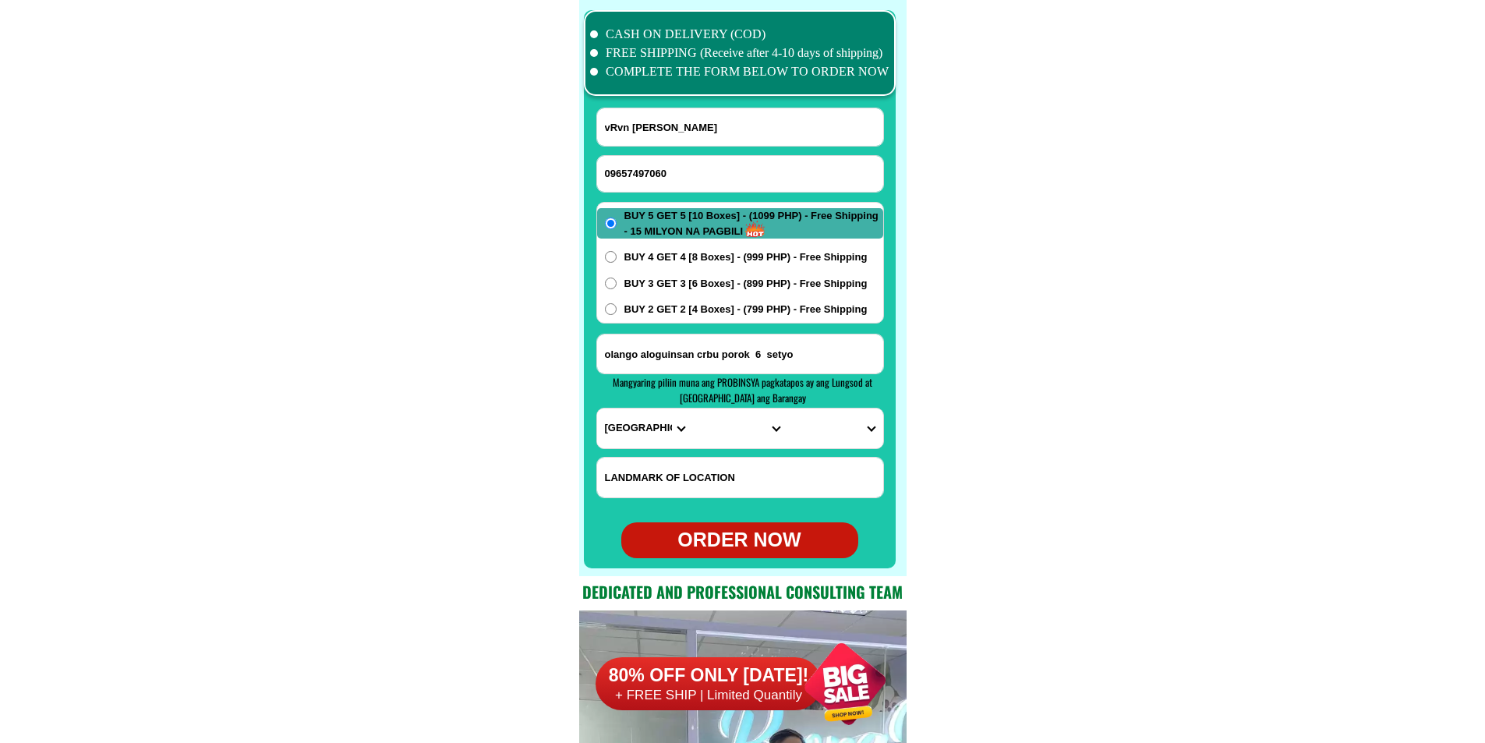
paste input "Input full_name"
type input "[PERSON_NAME]"
click at [668, 346] on input "Input address" at bounding box center [740, 353] width 286 height 39
paste input "home blok 8 Lot 7 purok 6 Landeral sub [PERSON_NAME] saysay [PERSON_NAME] city …"
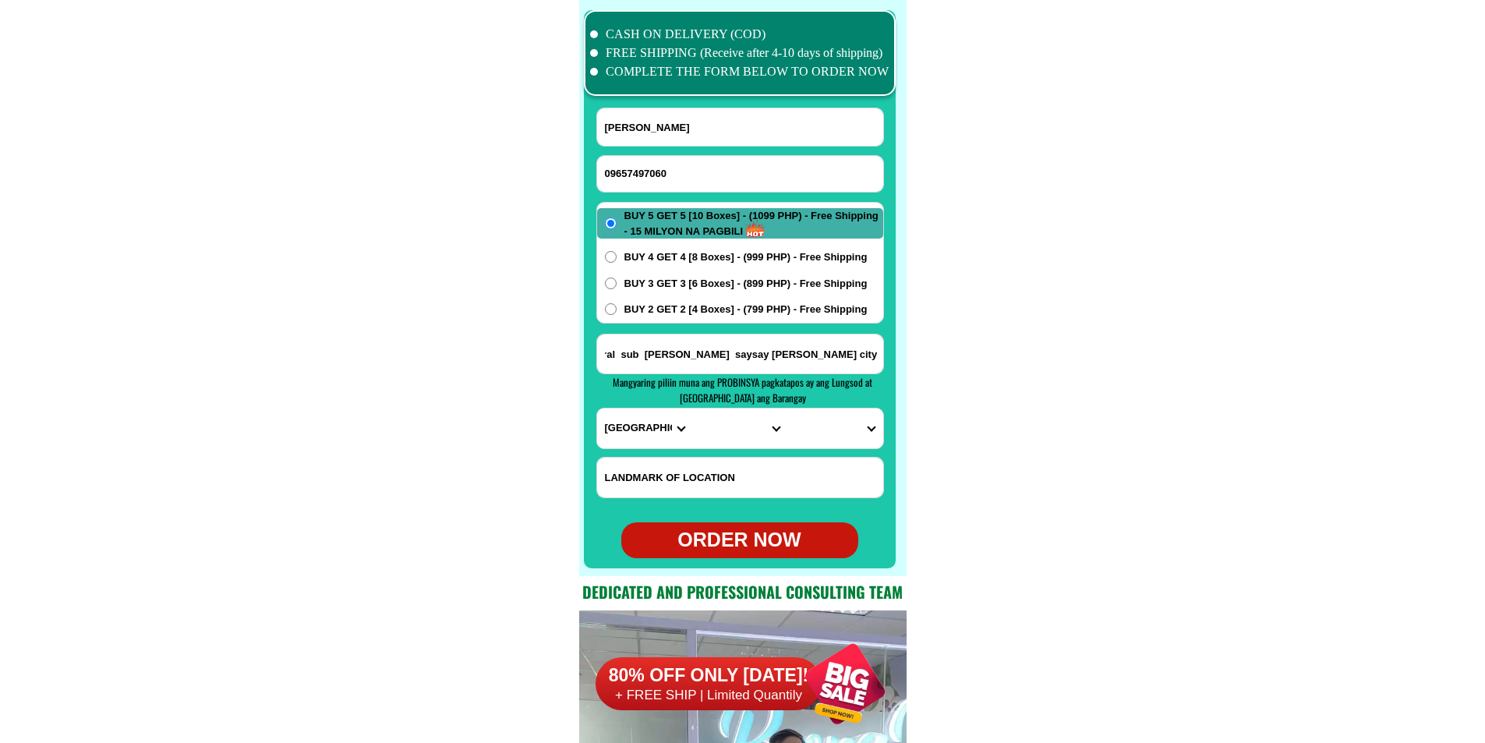
type input "home blok 8 Lot 7 purok 6 Landeral sub [PERSON_NAME] saysay [PERSON_NAME] city …"
click at [621, 416] on select "PROVINCE [GEOGRAPHIC_DATA] [GEOGRAPHIC_DATA][PERSON_NAME][GEOGRAPHIC_DATA][GEOG…" at bounding box center [644, 428] width 95 height 40
select select "63_170"
click at [597, 408] on select "PROVINCE [GEOGRAPHIC_DATA] [GEOGRAPHIC_DATA][PERSON_NAME][GEOGRAPHIC_DATA][GEOG…" at bounding box center [644, 428] width 95 height 40
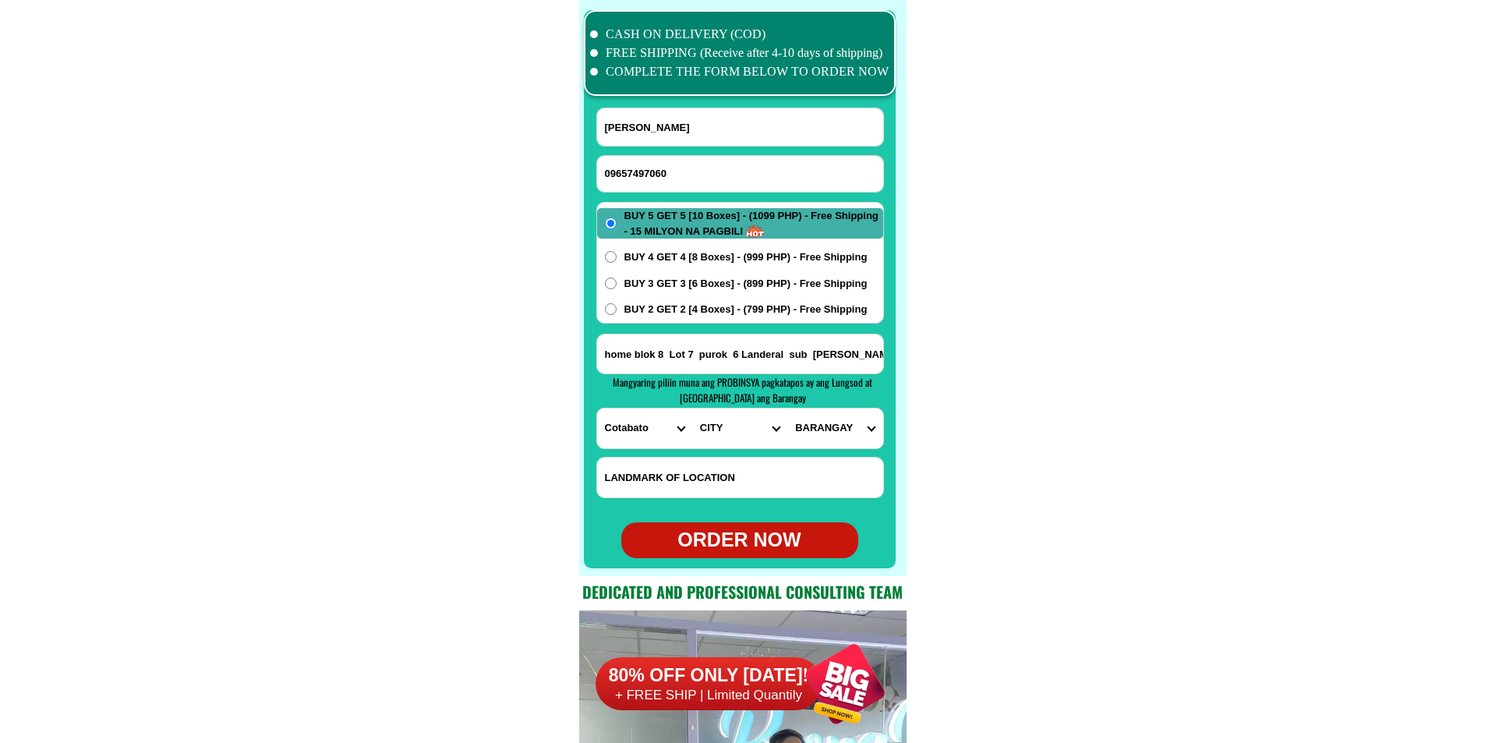
click at [810, 359] on input "home blok 8 Lot 7 purok 6 Landeral sub [PERSON_NAME] saysay [PERSON_NAME] city …" at bounding box center [740, 353] width 286 height 39
click at [730, 430] on select "CITY Alamada Aleosan [PERSON_NAME][GEOGRAPHIC_DATA]-city [GEOGRAPHIC_DATA][PERS…" at bounding box center [739, 428] width 95 height 40
select select "63_1704381"
click at [692, 408] on select "CITY Alamada Aleosan [PERSON_NAME][GEOGRAPHIC_DATA]-city [GEOGRAPHIC_DATA][PERS…" at bounding box center [739, 428] width 95 height 40
click at [847, 445] on select "BARANGAY Amas Amazion [GEOGRAPHIC_DATA] Balindog Benoligan Berada [GEOGRAPHIC_D…" at bounding box center [834, 428] width 95 height 40
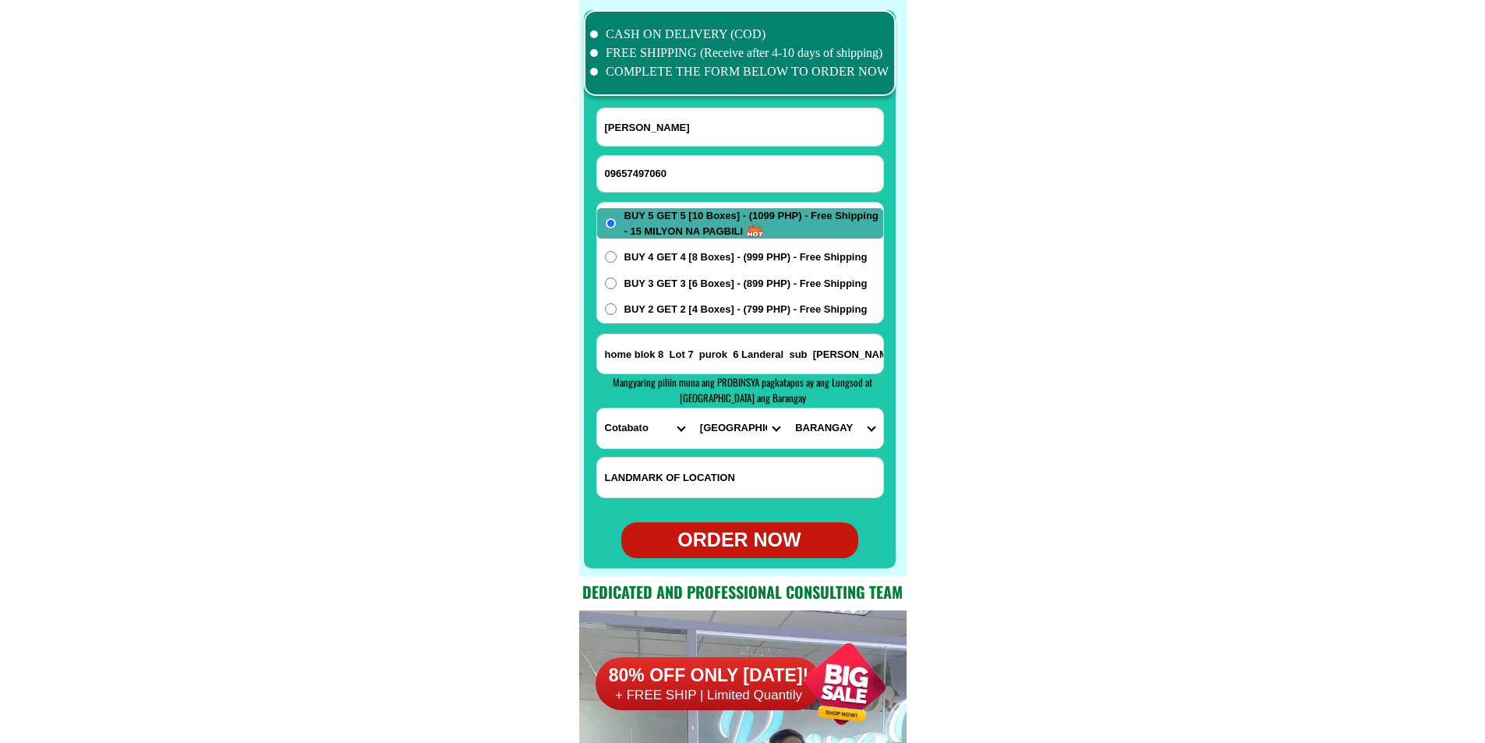
select select "63_17043813812"
click at [787, 408] on select "BARANGAY Amas Amazion [GEOGRAPHIC_DATA] Balindog Benoligan Berada [GEOGRAPHIC_D…" at bounding box center [834, 428] width 95 height 40
click at [758, 548] on div "ORDER NOW" at bounding box center [739, 540] width 237 height 30
type input "home blok 8 Lot 7 purok 6 Landeral sub [PERSON_NAME] saysay [PERSON_NAME] city …"
radio input "true"
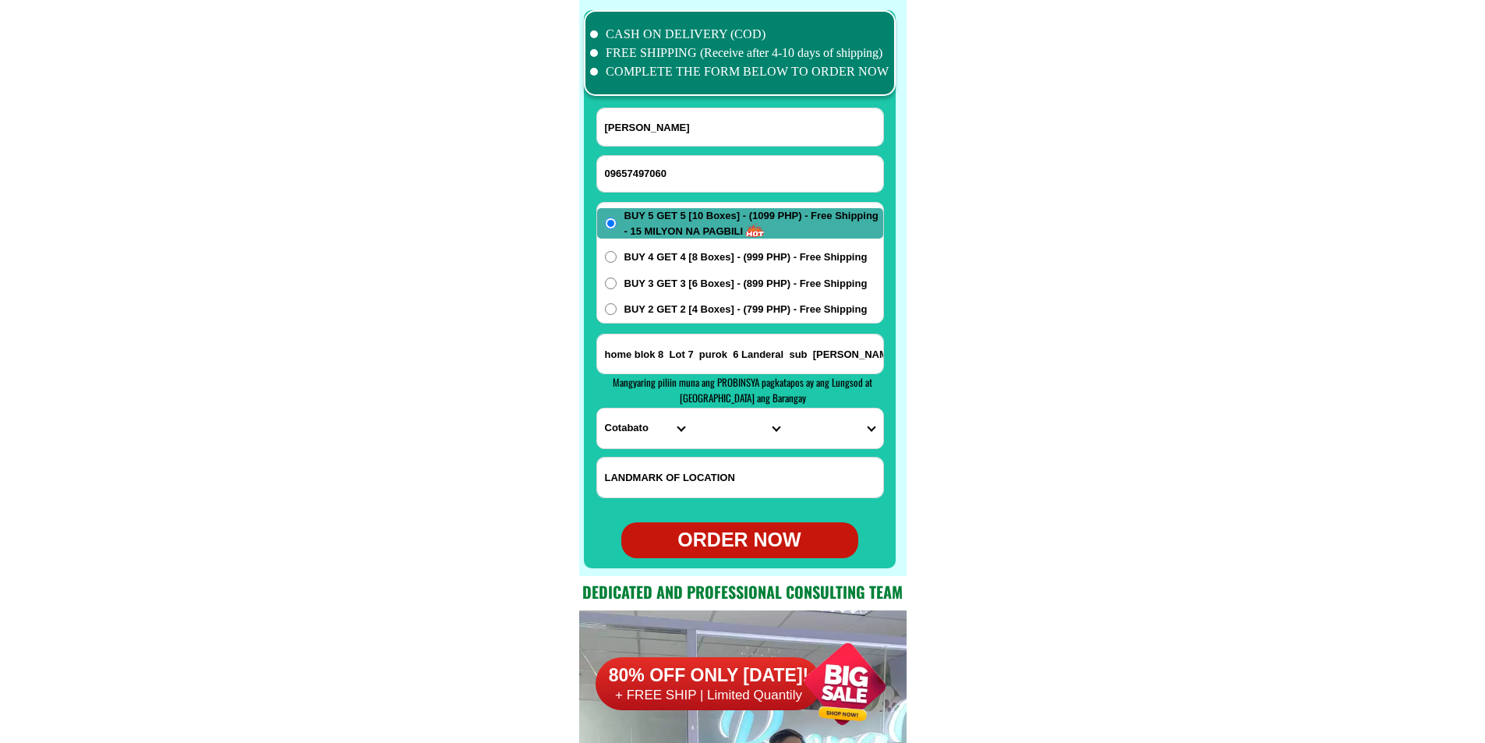
click at [640, 169] on input "09657497060" at bounding box center [740, 174] width 286 height 36
paste input "09399608136"
type input "09399608136"
click at [690, 109] on input "[PERSON_NAME]" at bounding box center [740, 126] width 286 height 37
paste input "[PERSON_NAME]"
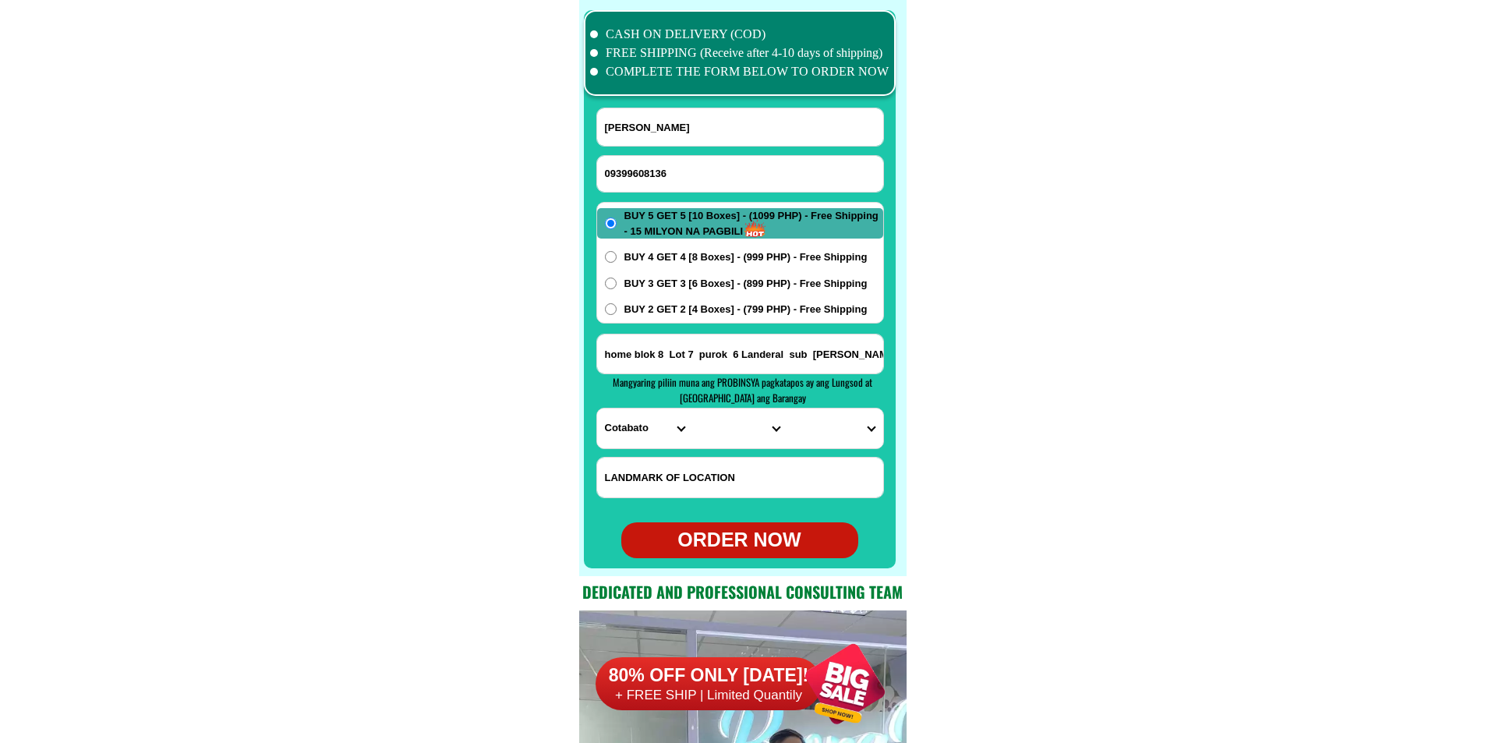
type input "[PERSON_NAME]"
click at [699, 355] on input "Input address" at bounding box center [740, 353] width 286 height 39
paste input "zone 4 ilangilang [GEOGRAPHIC_DATA] SUBD ANAYAN PILI CAMARINES SUR"
type input "zone 4 ilangilang [GEOGRAPHIC_DATA] SUBD ANAYAN PILI CAMARINES SUR"
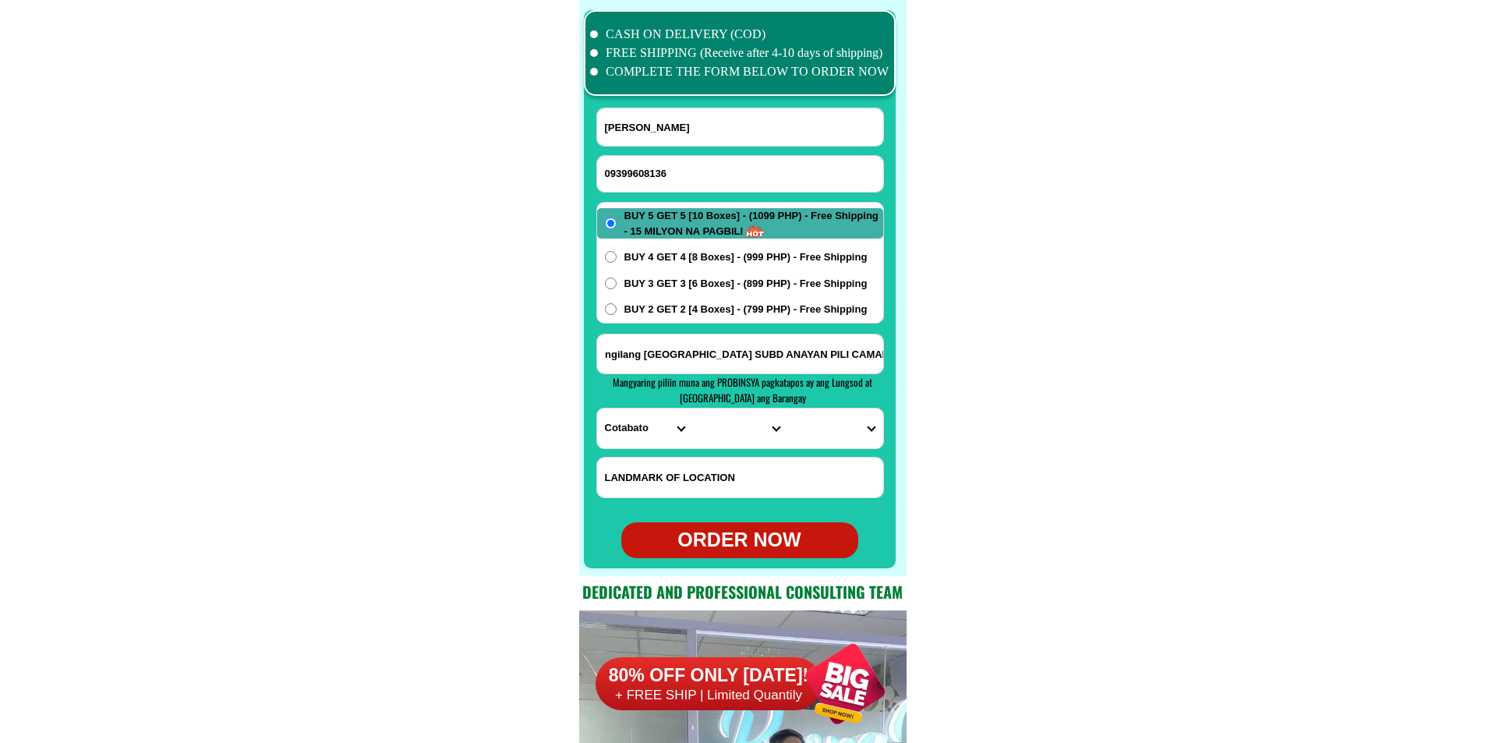
scroll to position [0, 0]
click at [628, 424] on select "PROVINCE [GEOGRAPHIC_DATA] [GEOGRAPHIC_DATA][PERSON_NAME][GEOGRAPHIC_DATA][GEOG…" at bounding box center [644, 428] width 95 height 40
select select "63_374"
click at [597, 408] on select "PROVINCE [GEOGRAPHIC_DATA] [GEOGRAPHIC_DATA][PERSON_NAME][GEOGRAPHIC_DATA][GEOG…" at bounding box center [644, 428] width 95 height 40
click at [849, 355] on input "zone 4 ilangilang [GEOGRAPHIC_DATA] SUBD ANAYAN PILI CAMARINES SUR" at bounding box center [740, 353] width 286 height 39
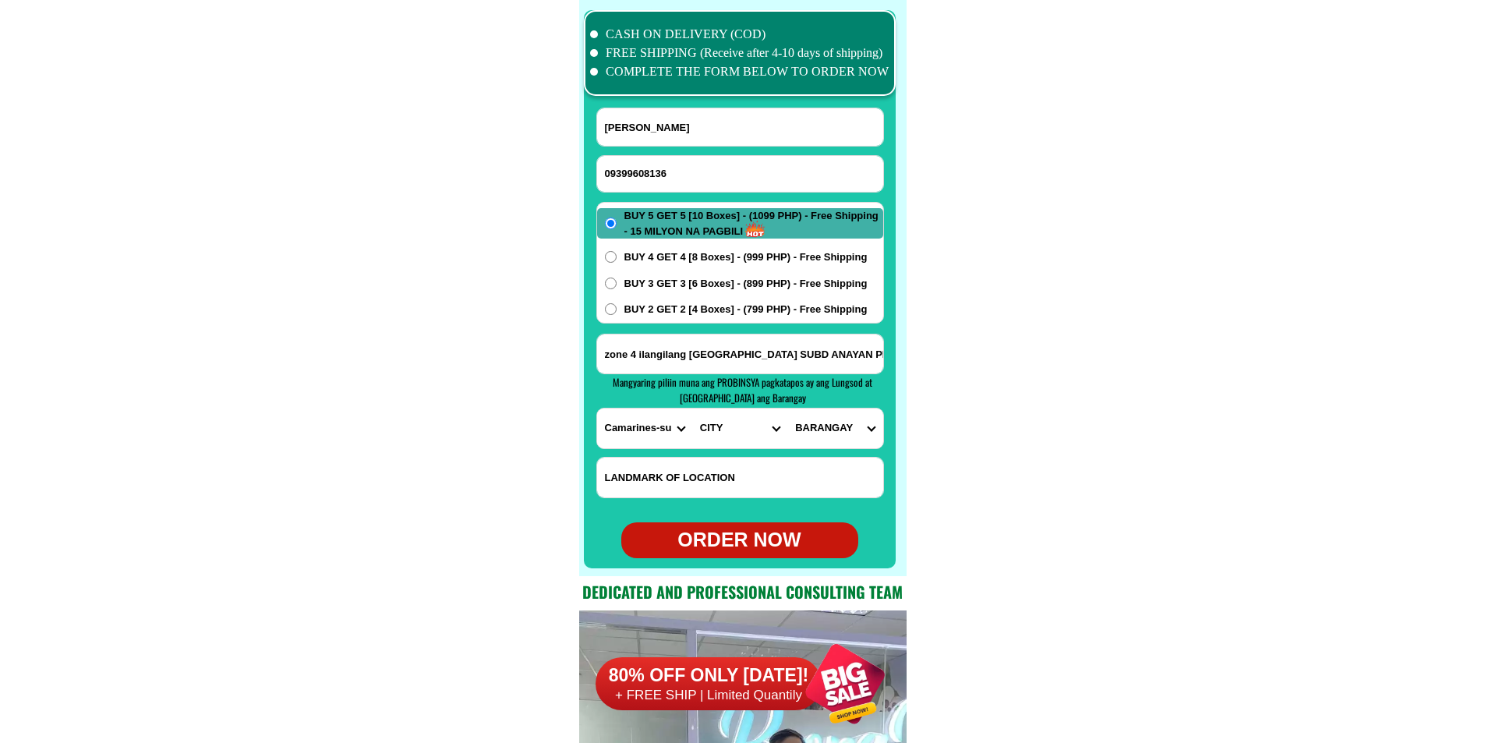
click at [685, 448] on div "PROVINCE [GEOGRAPHIC_DATA] [GEOGRAPHIC_DATA][PERSON_NAME][GEOGRAPHIC_DATA][GEOG…" at bounding box center [740, 428] width 288 height 41
click at [710, 437] on select "CITY Baao Balatan [PERSON_NAME] [GEOGRAPHIC_DATA] [PERSON_NAME][GEOGRAPHIC_DATA…" at bounding box center [739, 428] width 95 height 40
select select "63_3747950"
click at [692, 408] on select "CITY Baao Balatan [PERSON_NAME] [GEOGRAPHIC_DATA] [PERSON_NAME][GEOGRAPHIC_DATA…" at bounding box center [739, 428] width 95 height 40
click at [836, 430] on select "BARANGAY Anayan Bagong sirang Binanwaanan Binobong Cadlan Caroyroyan Curry [PER…" at bounding box center [834, 428] width 95 height 40
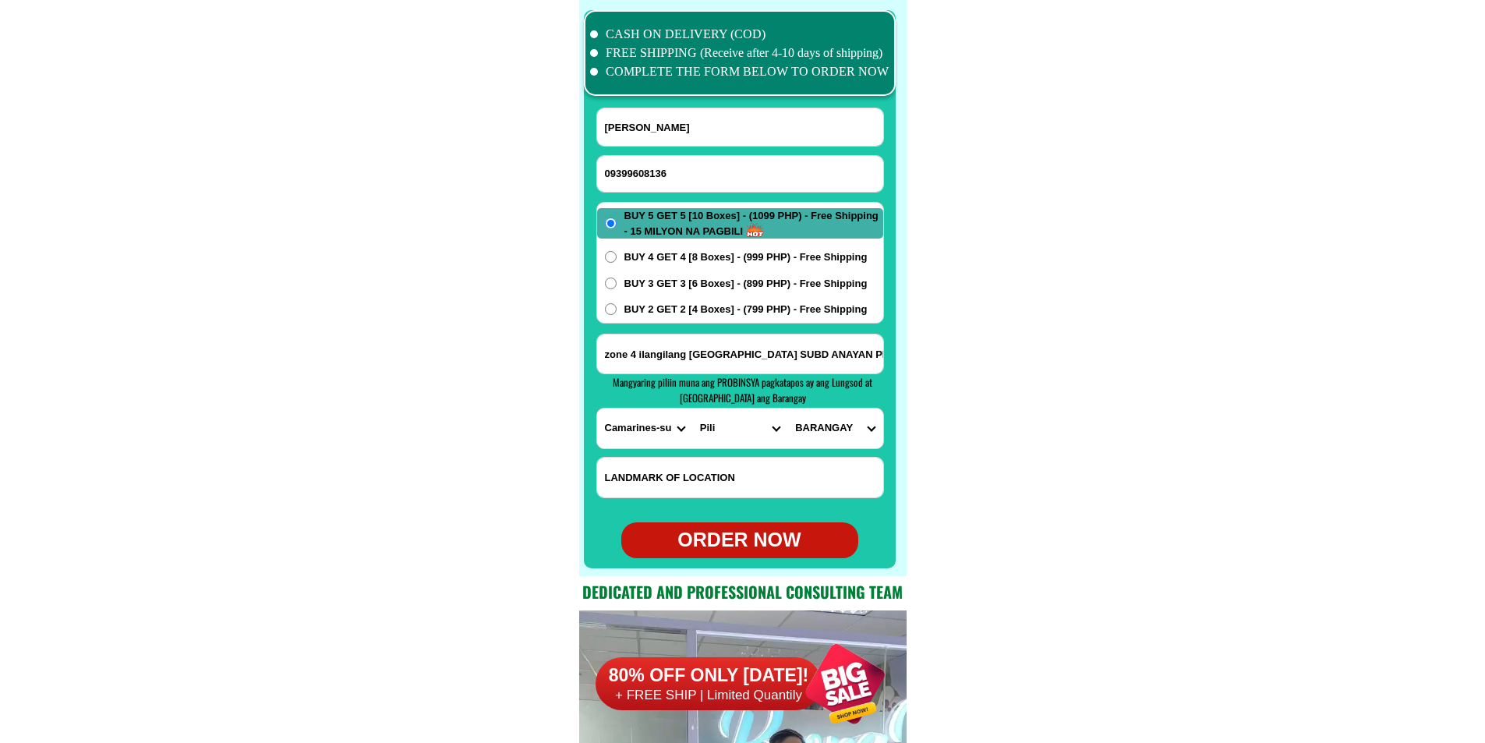
click at [836, 430] on select "BARANGAY Anayan Bagong sirang Binanwaanan Binobong Cadlan Caroyroyan Curry [PER…" at bounding box center [834, 428] width 95 height 40
select select "63_37479509418"
click at [787, 408] on select "BARANGAY Anayan Bagong sirang Binanwaanan Binobong Cadlan Caroyroyan Curry [PER…" at bounding box center [834, 428] width 95 height 40
click at [723, 547] on div "ORDER NOW" at bounding box center [739, 540] width 237 height 30
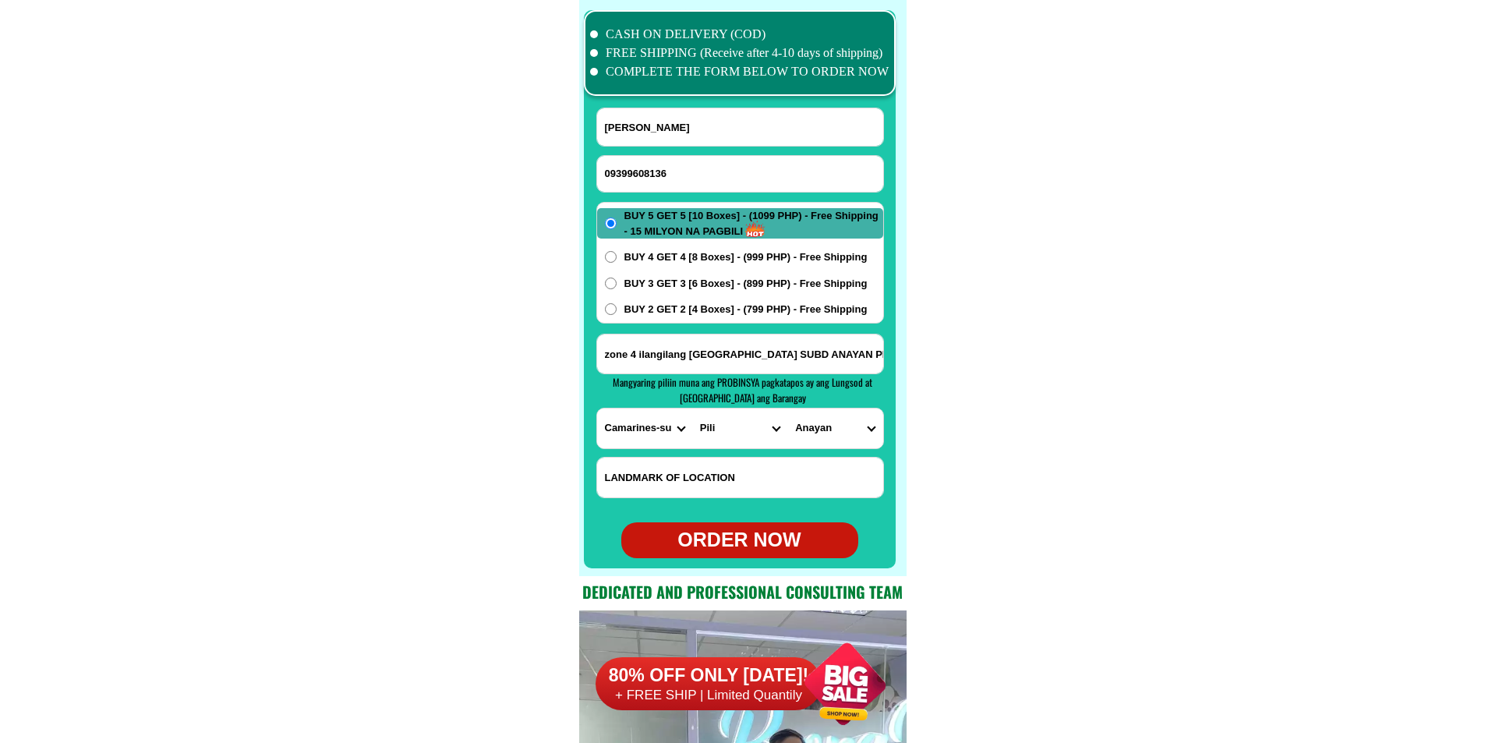
type input "zone 4 ilangilang [GEOGRAPHIC_DATA] SUBD ANAYAN PILI CAMARINES SUR"
radio input "true"
